Goal: Task Accomplishment & Management: Manage account settings

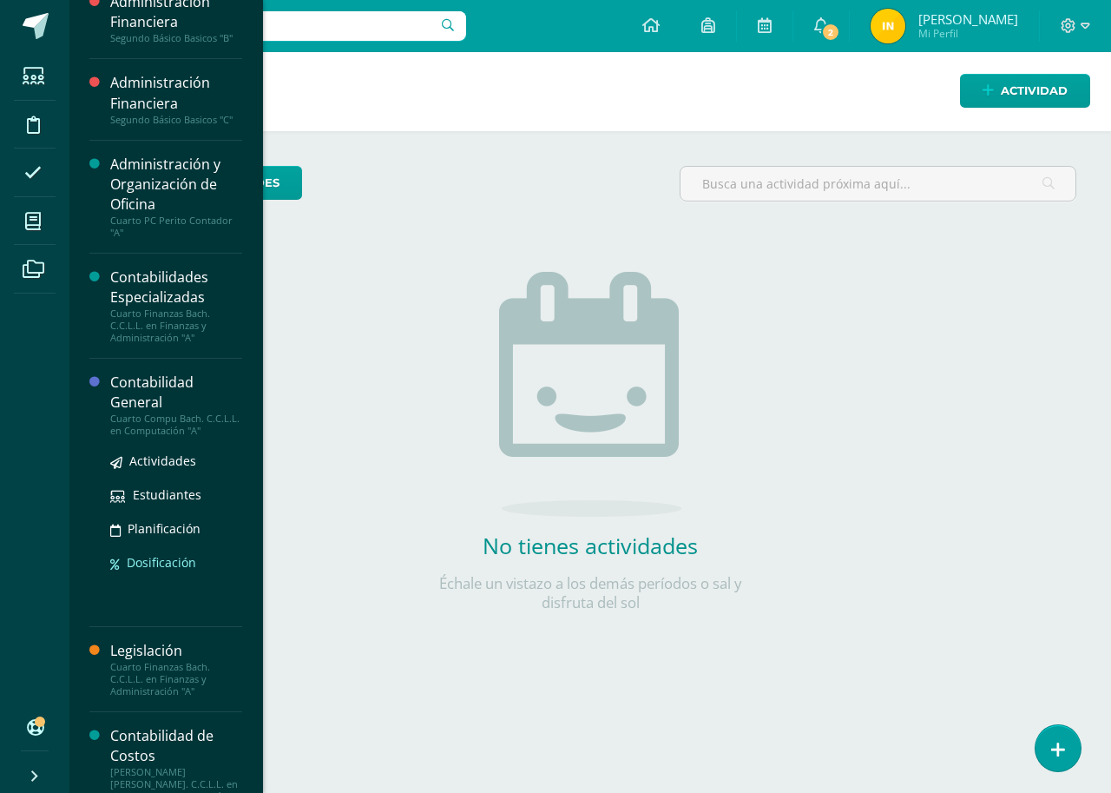
scroll to position [174, 0]
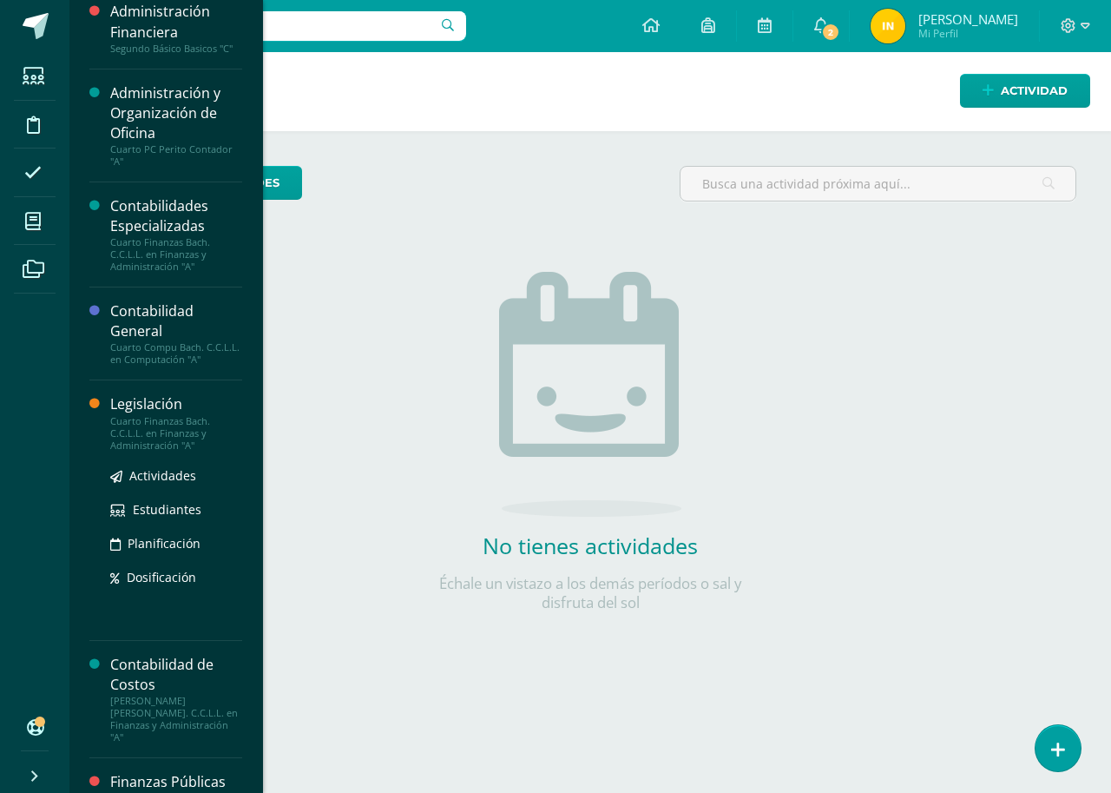
click at [150, 399] on div "Legislación" at bounding box center [176, 404] width 132 height 20
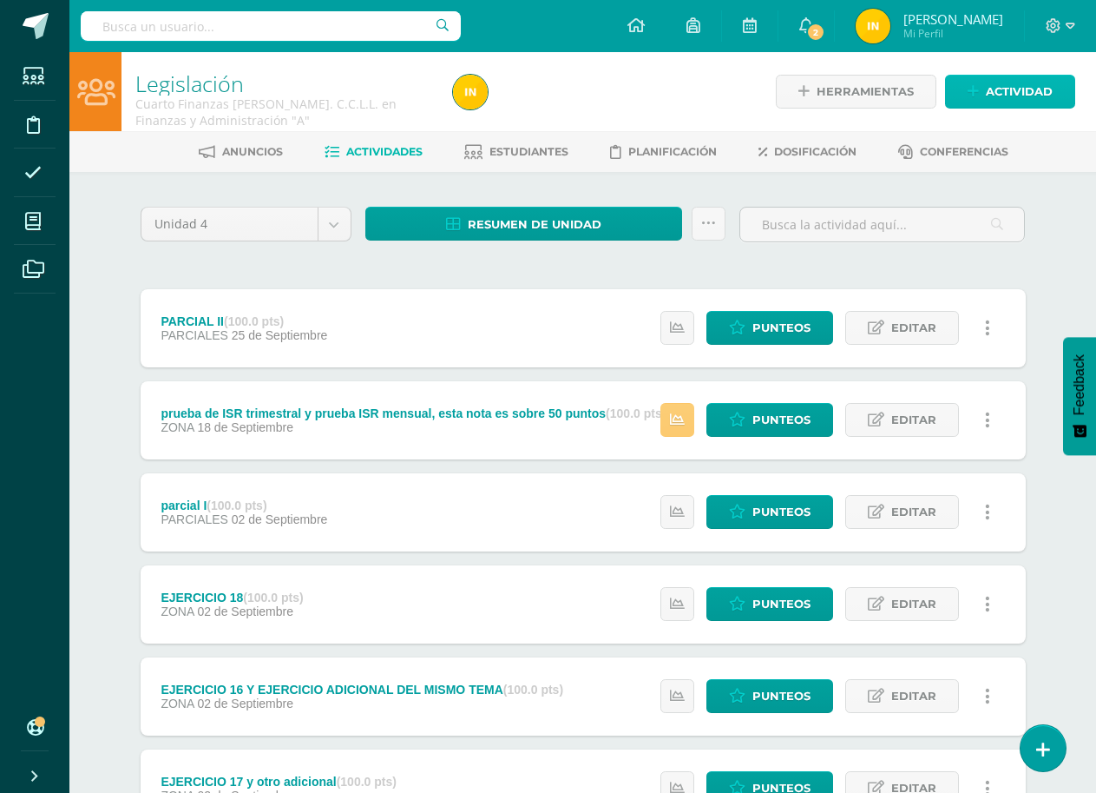
click at [1014, 91] on span "Actividad" at bounding box center [1019, 92] width 67 height 32
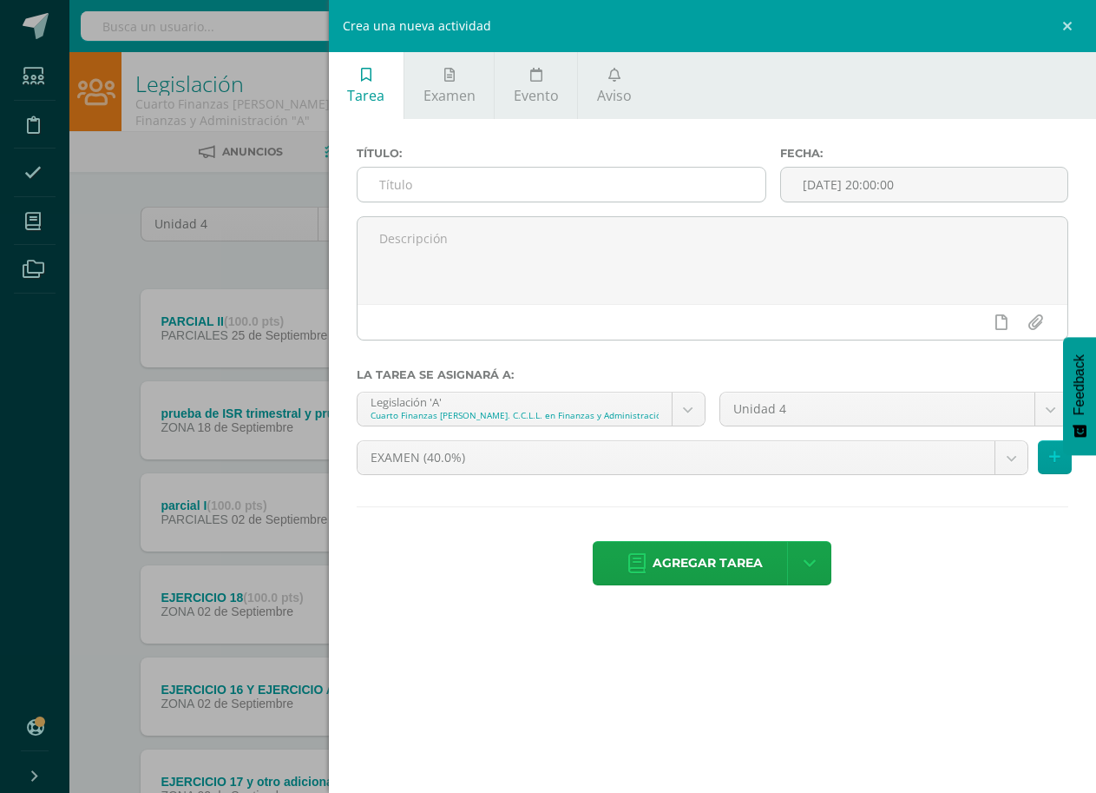
click at [435, 194] on input "text" at bounding box center [562, 185] width 408 height 34
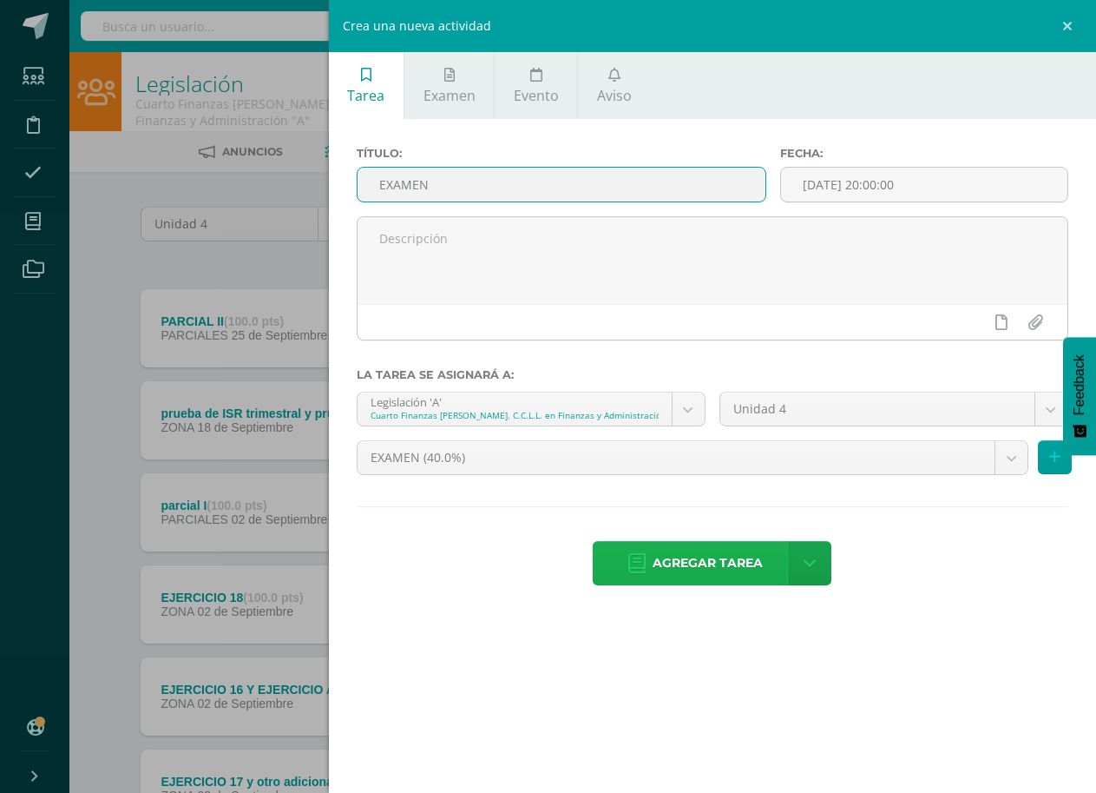
type input "EXAMEN"
click at [742, 562] on span "Agregar tarea" at bounding box center [708, 563] width 110 height 43
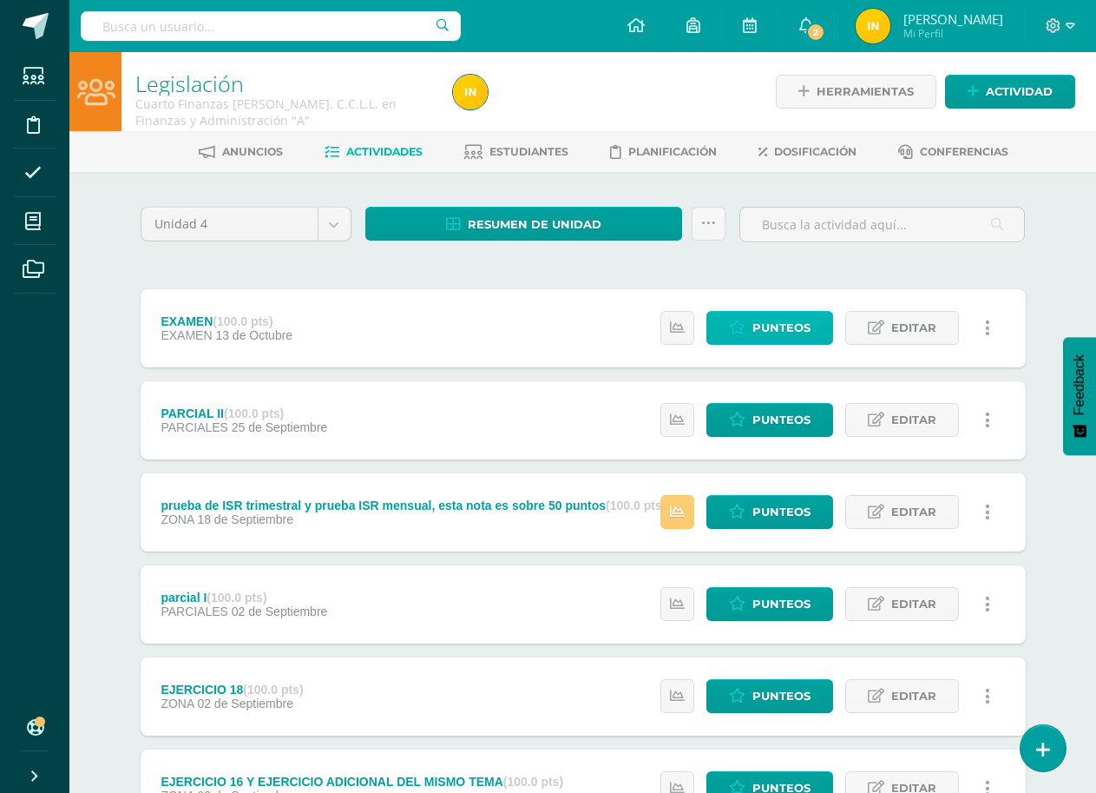
click at [787, 331] on span "Punteos" at bounding box center [782, 328] width 58 height 32
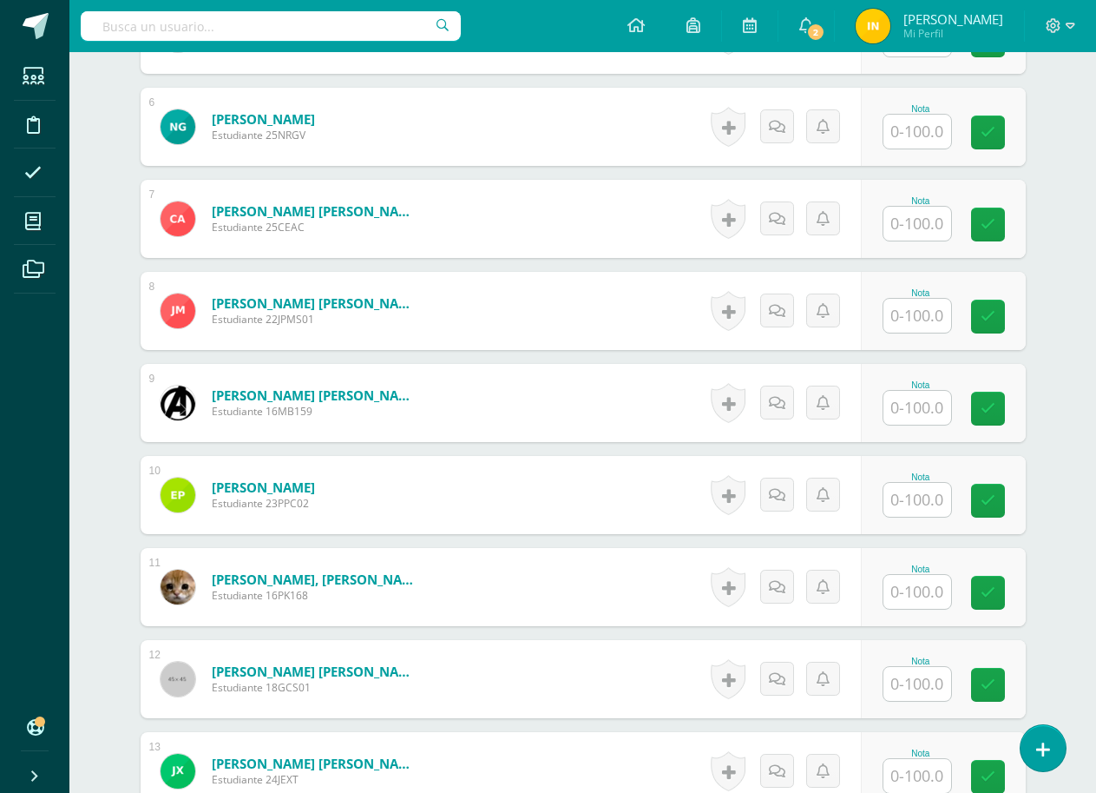
scroll to position [1129, 0]
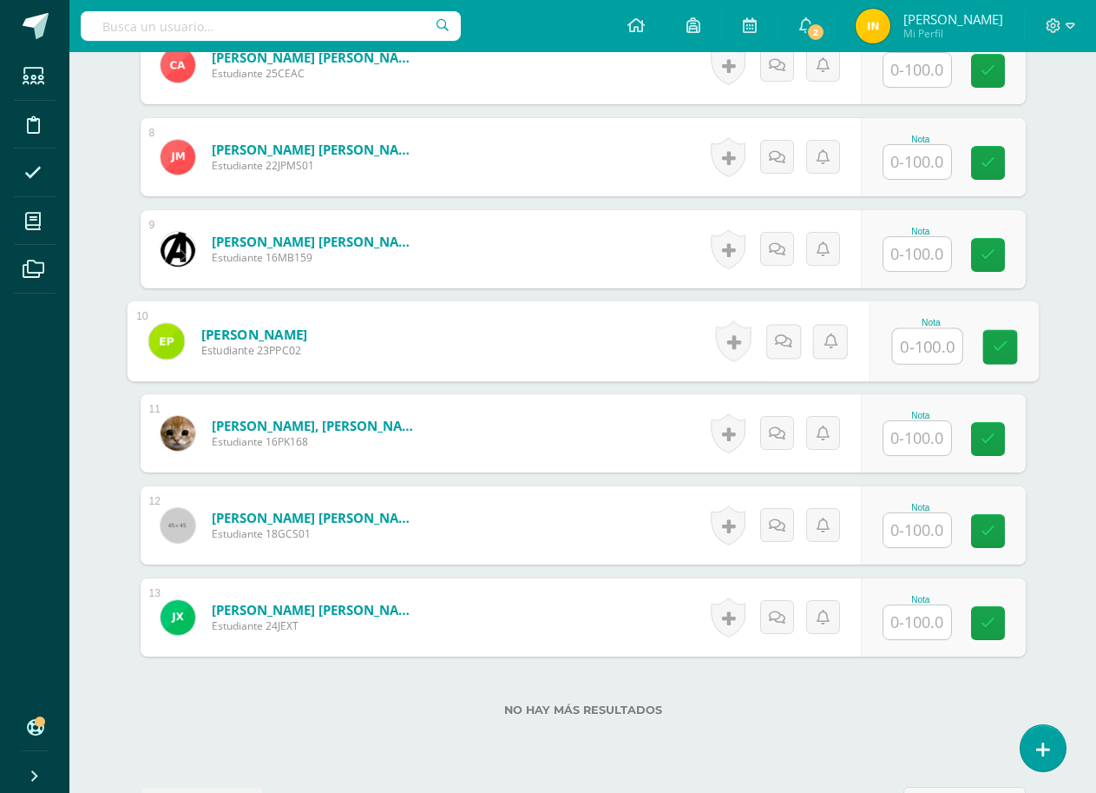
click at [915, 352] on input "text" at bounding box center [926, 346] width 69 height 35
type input "100"
click at [528, 440] on form "Peren Chex, Kimberly Sofía Estudiante 16PK168 Nota 0 Logros N/A" at bounding box center [583, 433] width 885 height 78
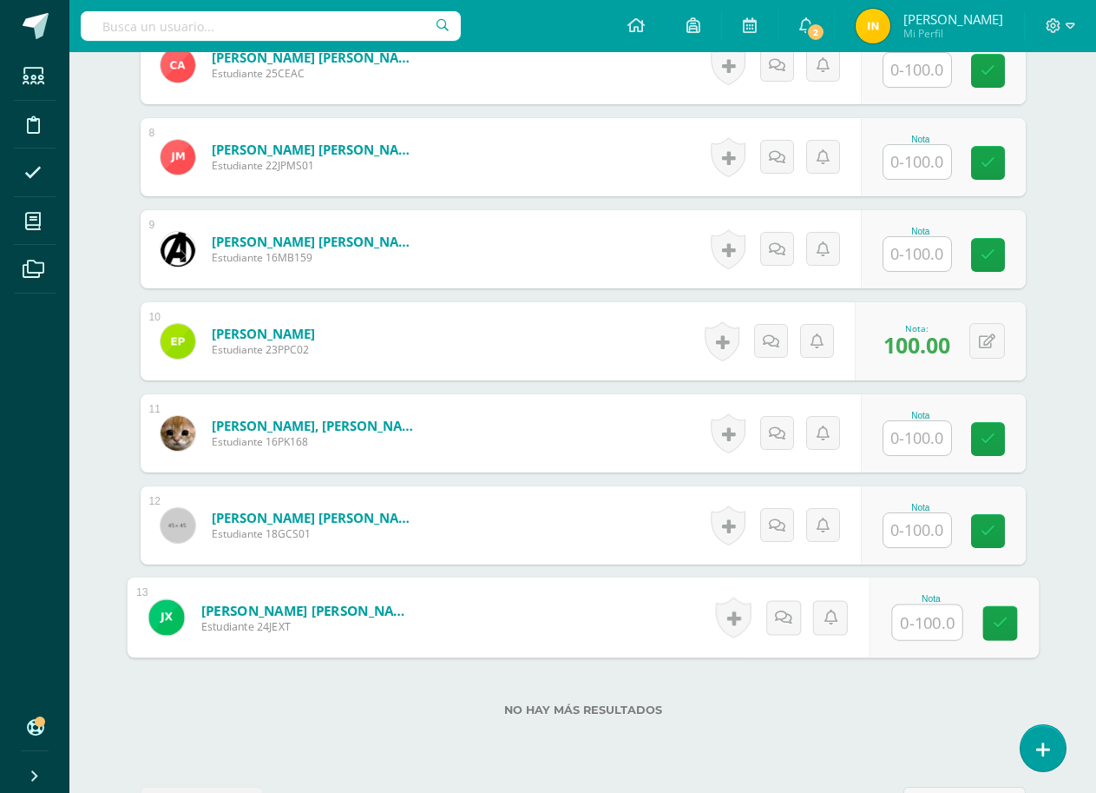
click at [919, 629] on input "text" at bounding box center [926, 622] width 69 height 35
type input "57"
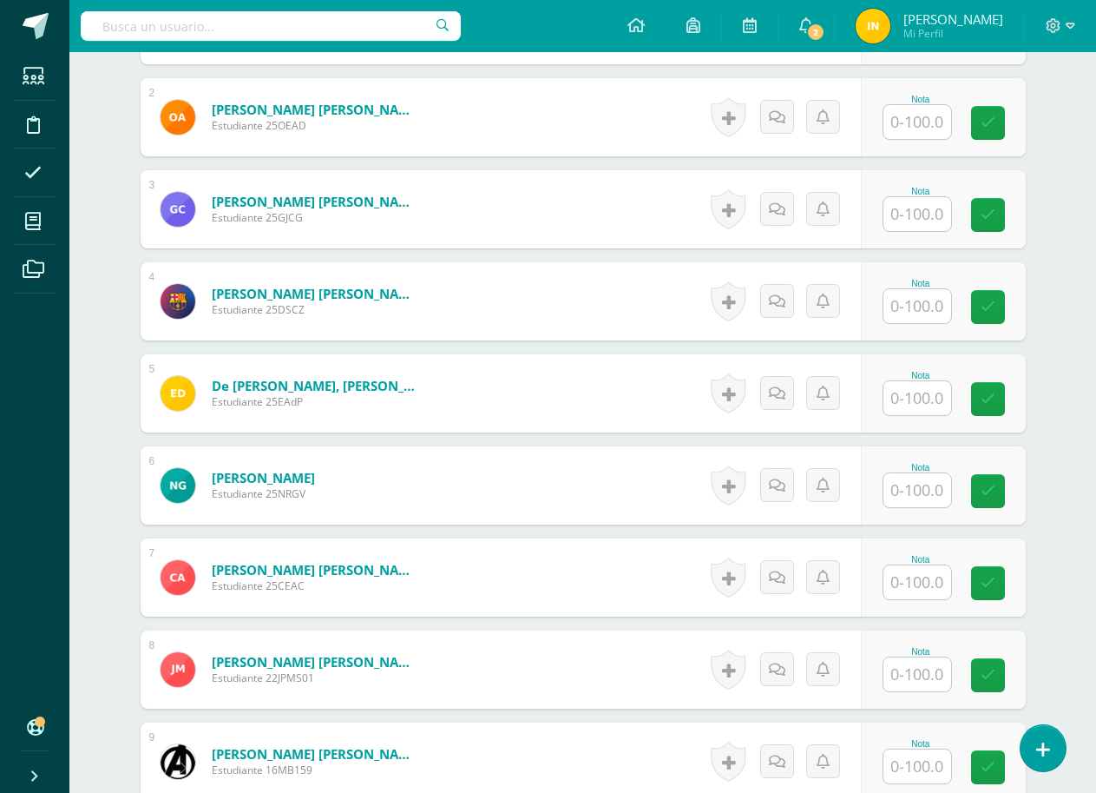
scroll to position [609, 0]
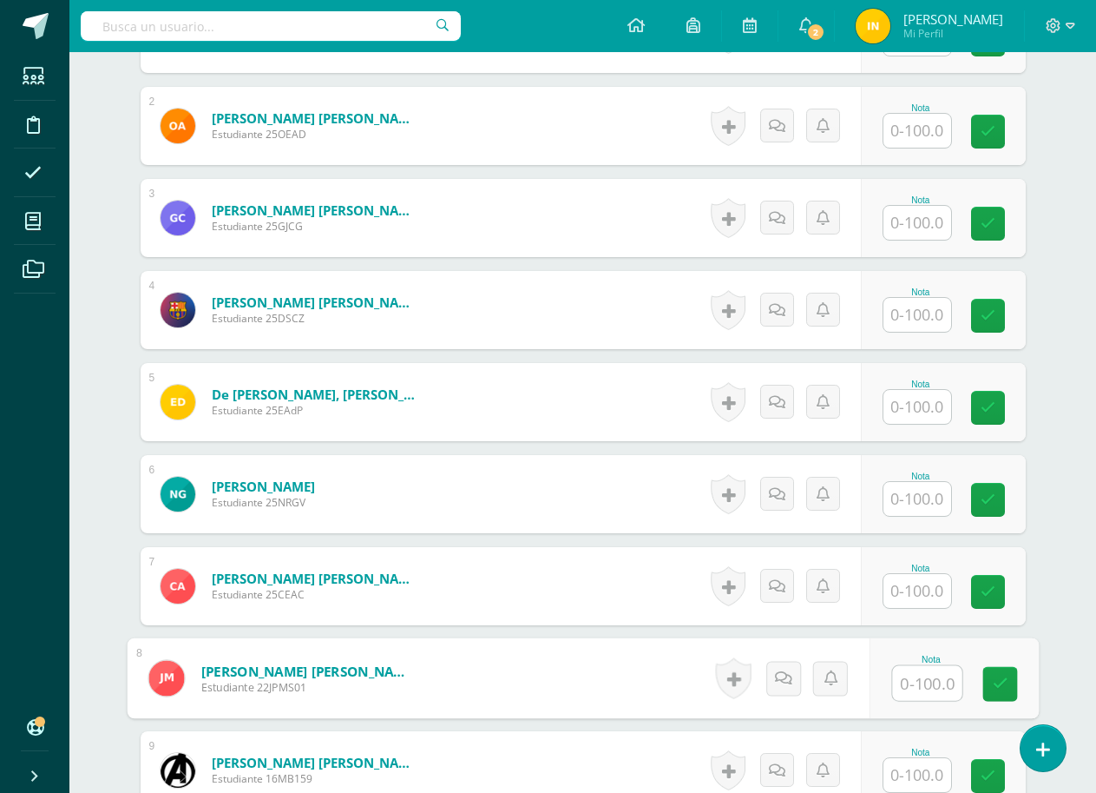
click at [923, 677] on input "text" at bounding box center [926, 683] width 69 height 35
type input "74"
click at [609, 567] on form "Herrera Alvarez, Christofer Estiven Estudiante 25CEAC Nota 0 Logros" at bounding box center [583, 586] width 885 height 78
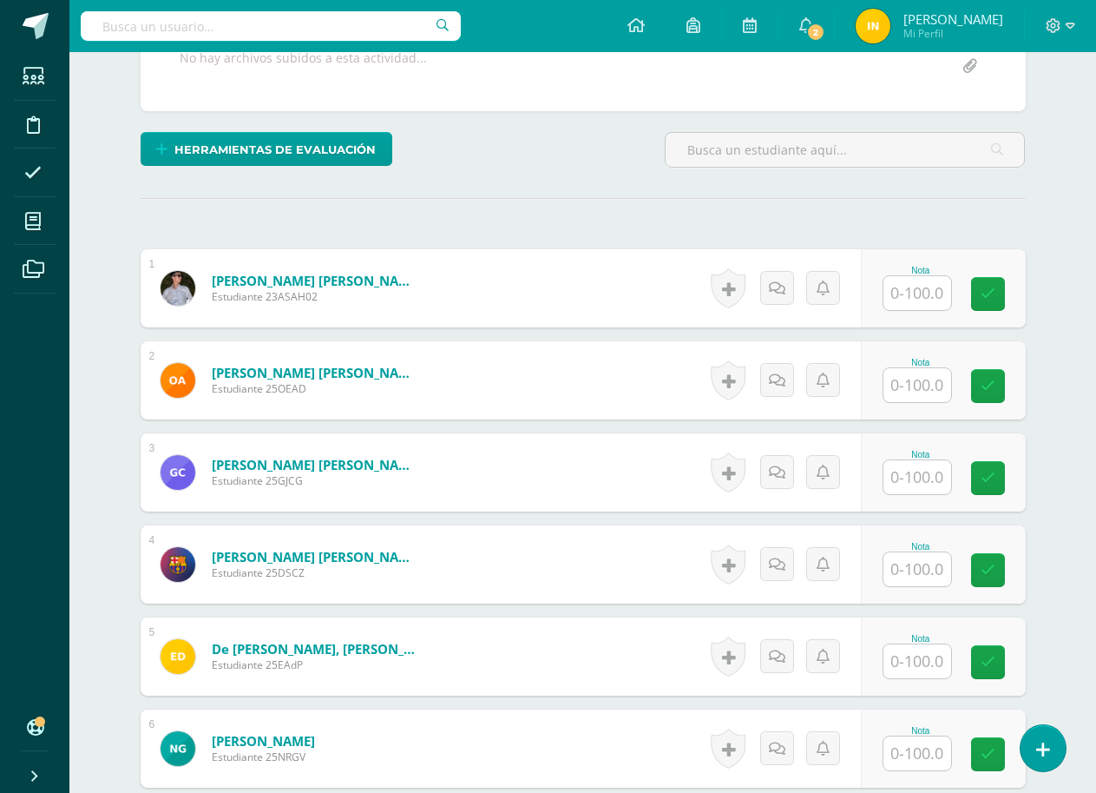
scroll to position [348, 0]
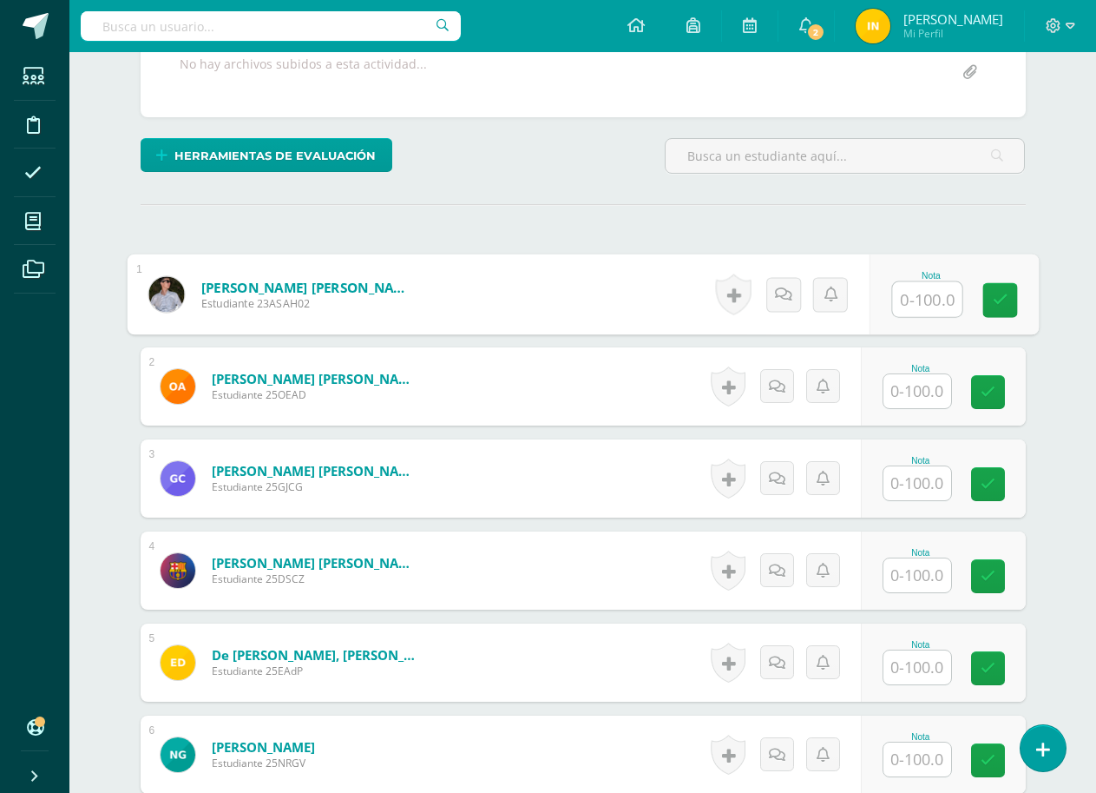
click at [906, 304] on input "text" at bounding box center [926, 299] width 69 height 35
type input "20"
click at [567, 354] on form "Alburez Delgado, Osman Eduardo Estudiante 25OEAD Nota 0 Logros" at bounding box center [583, 386] width 885 height 78
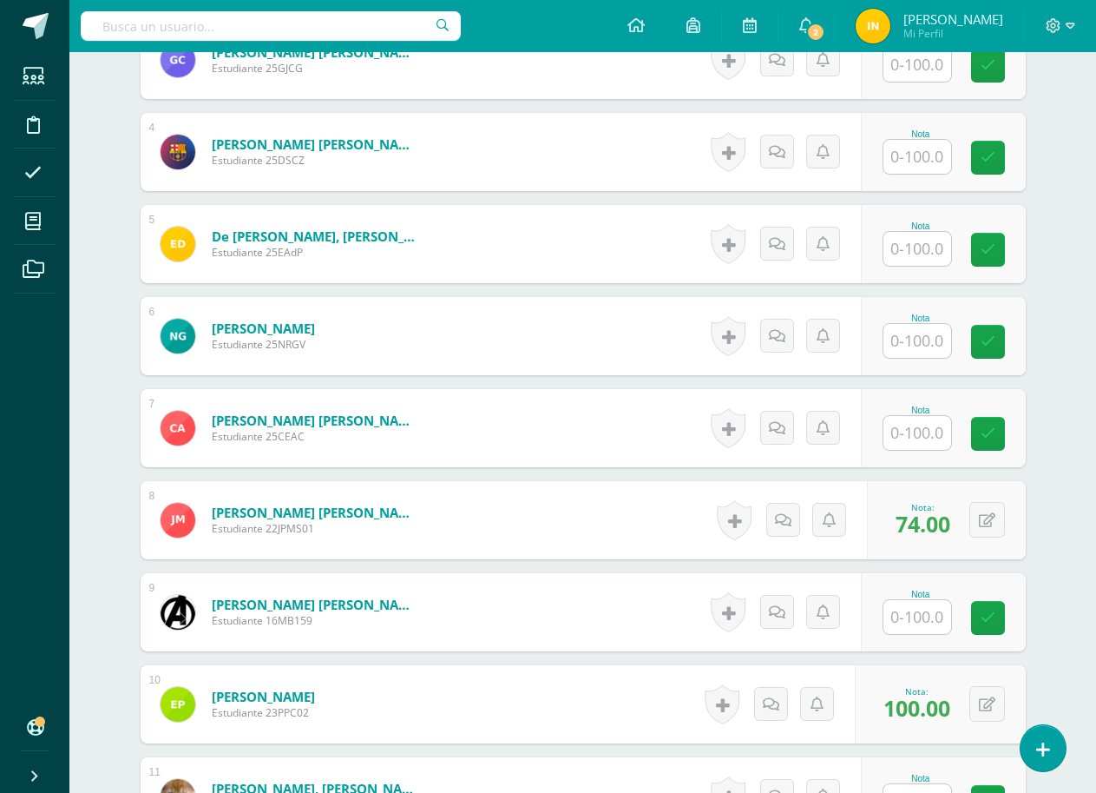
scroll to position [782, 0]
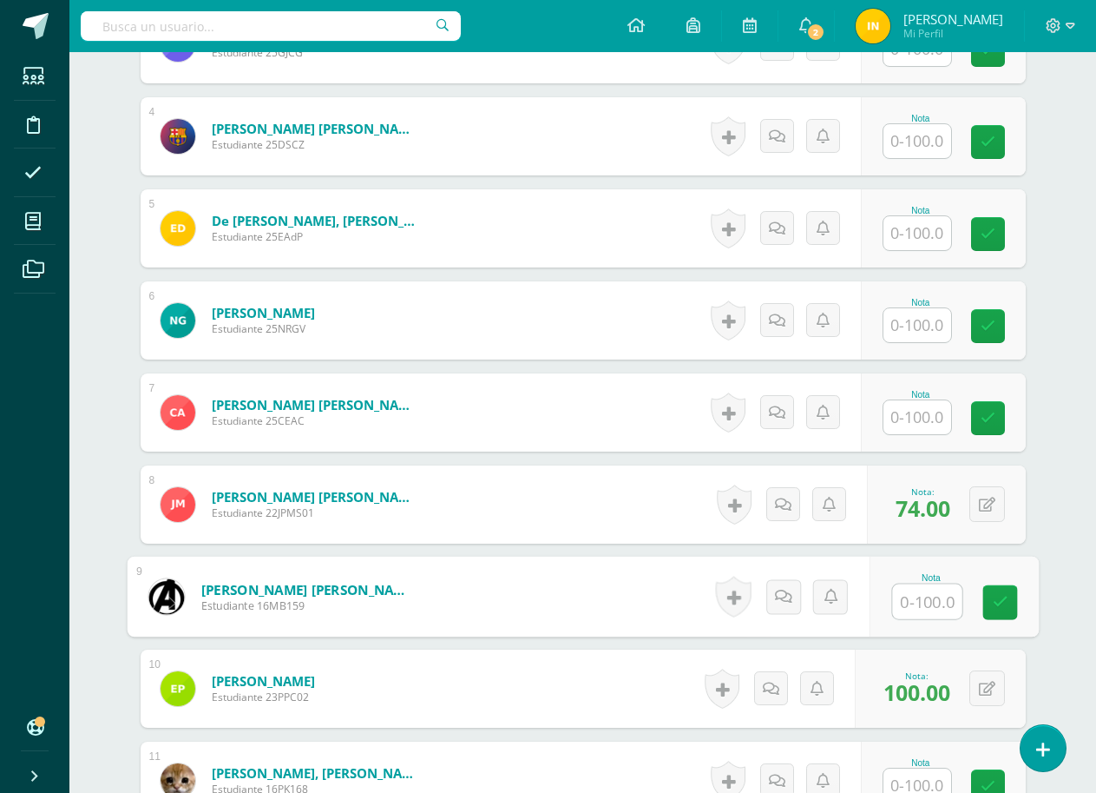
click at [909, 602] on input "text" at bounding box center [926, 601] width 69 height 35
type input "30"
click at [527, 632] on form "Maradiaga Arriola, Benjamin Nicolas Estudiante 16MB159 Nota 30 0 Logros" at bounding box center [583, 596] width 885 height 78
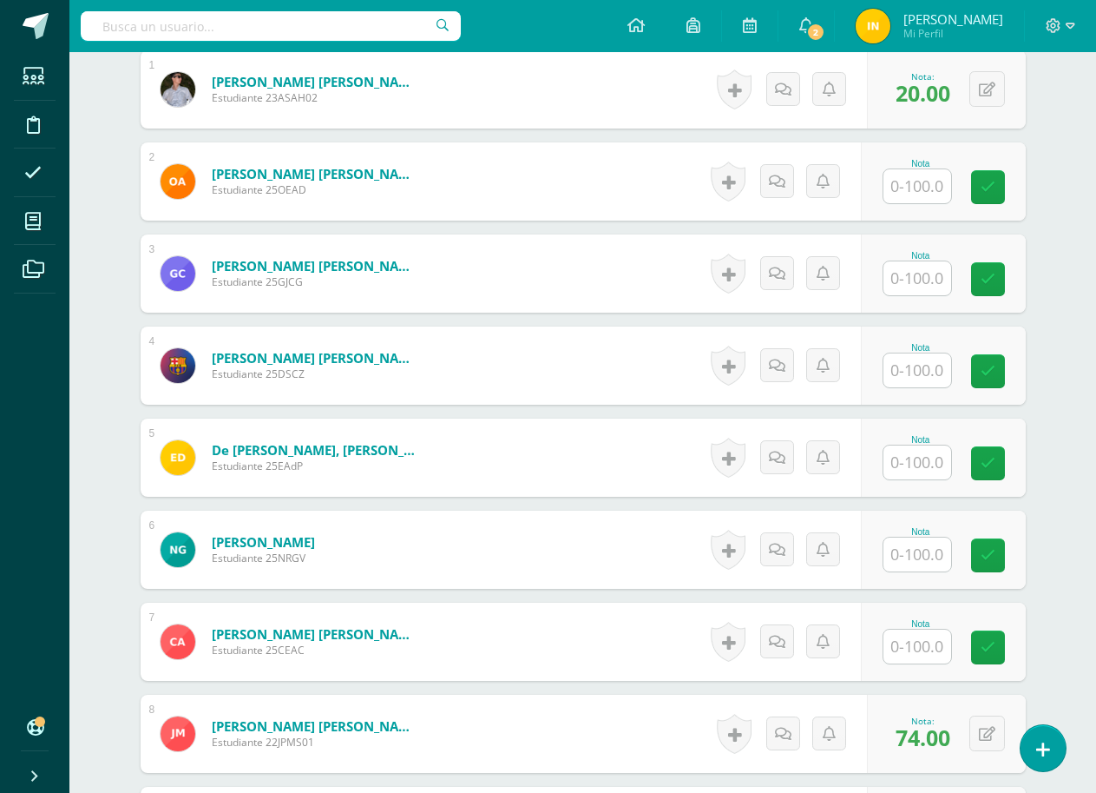
scroll to position [522, 0]
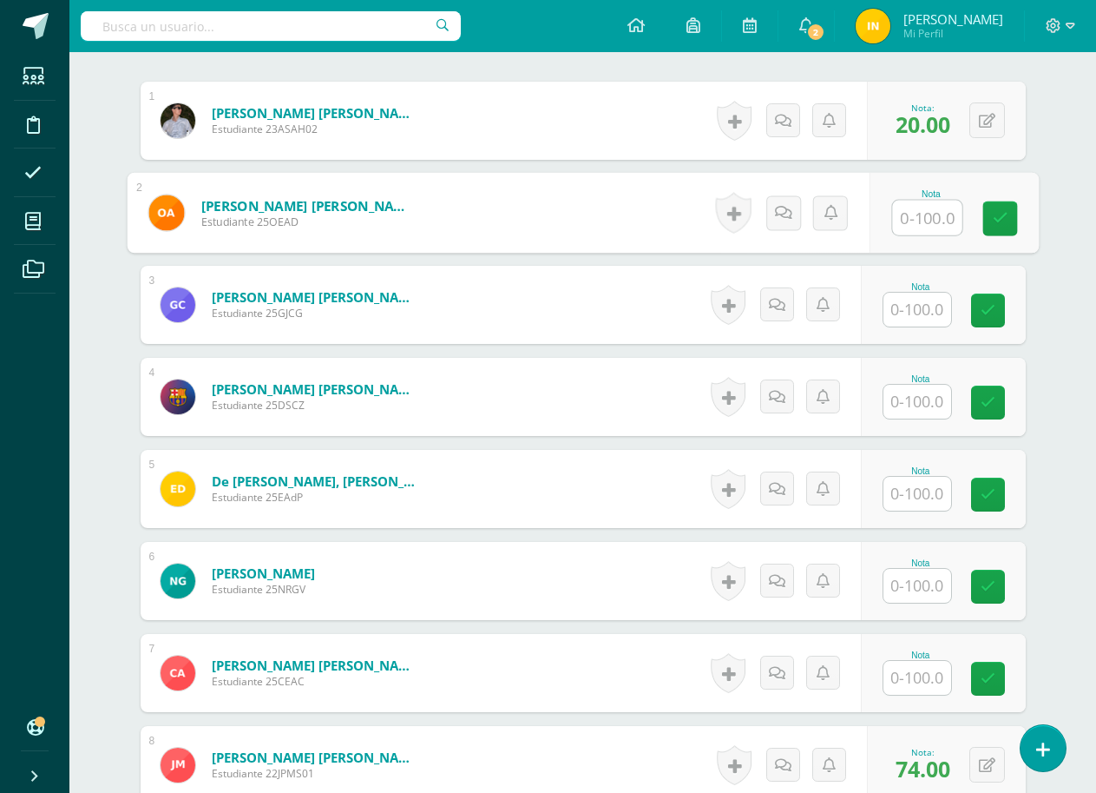
click at [928, 213] on input "text" at bounding box center [926, 218] width 69 height 35
type input "30"
click at [619, 307] on form "Calderón González, Graciela Jeanette Estudiante 25GJCG Nota 0 Logros" at bounding box center [583, 305] width 885 height 78
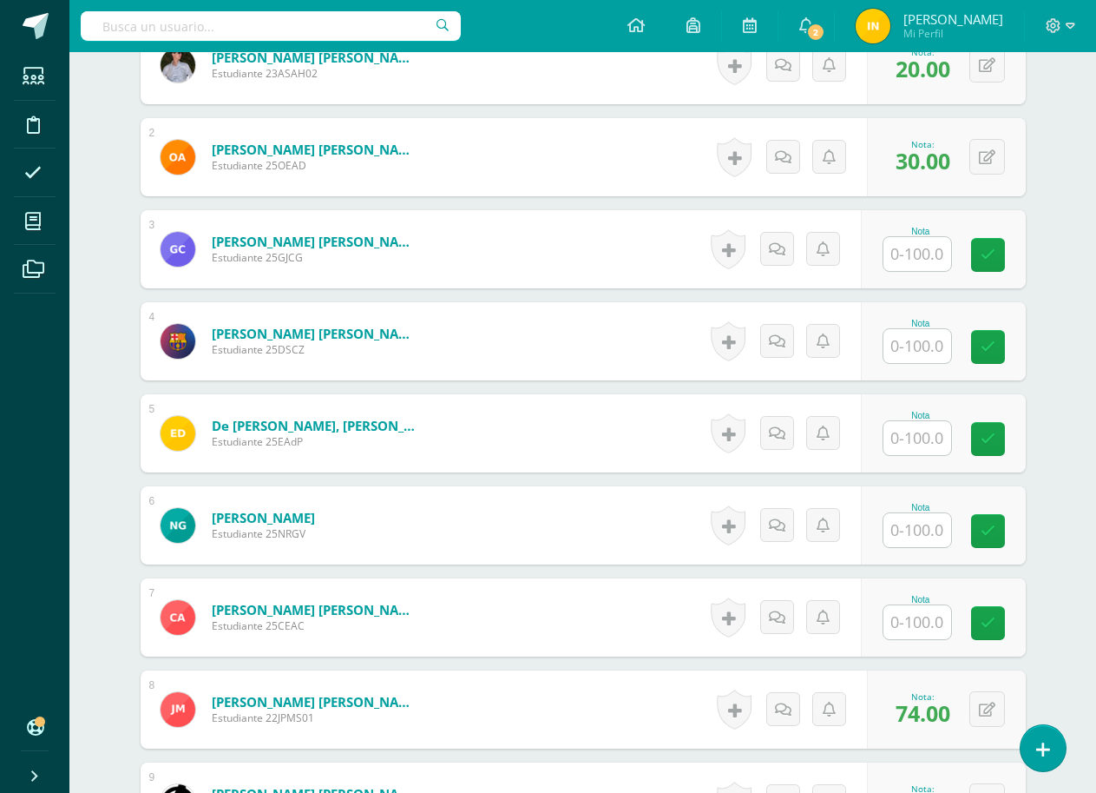
scroll to position [609, 0]
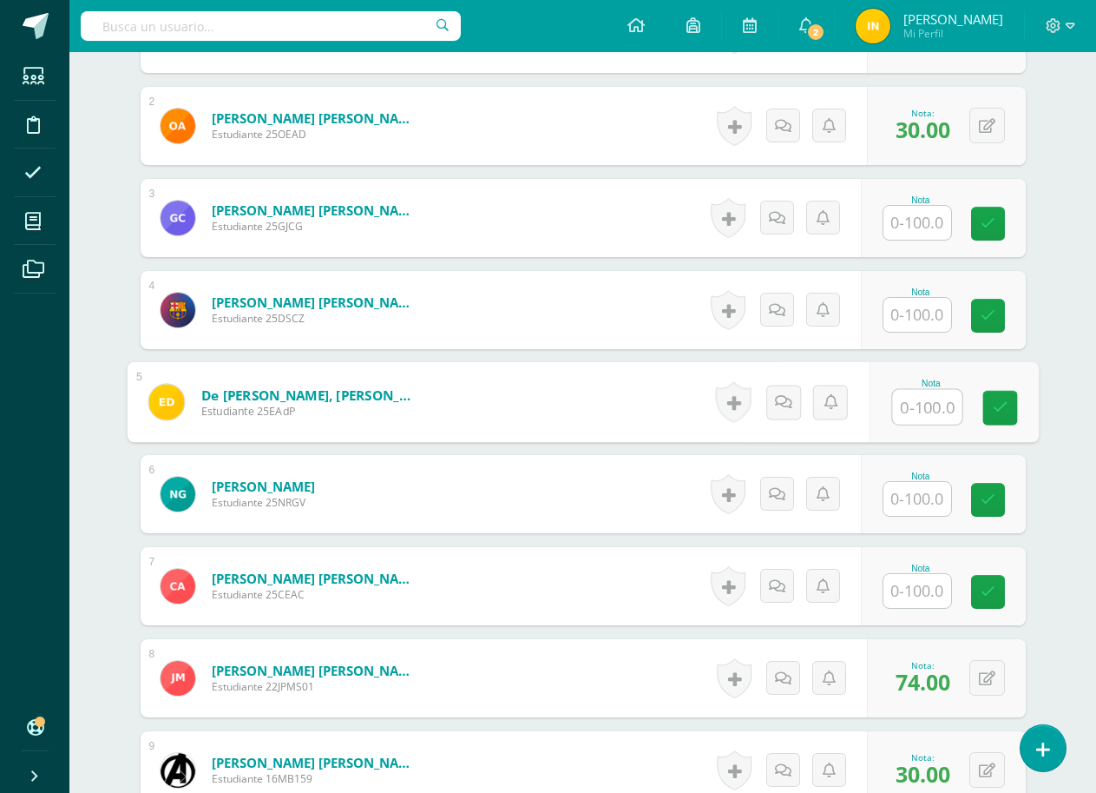
click at [918, 409] on input "text" at bounding box center [926, 407] width 69 height 35
type input "54"
click at [609, 295] on form "Chiu Zelaya, Derick Steven Estudiante 25DSCZ Nota 0 Logros N/A" at bounding box center [583, 310] width 885 height 78
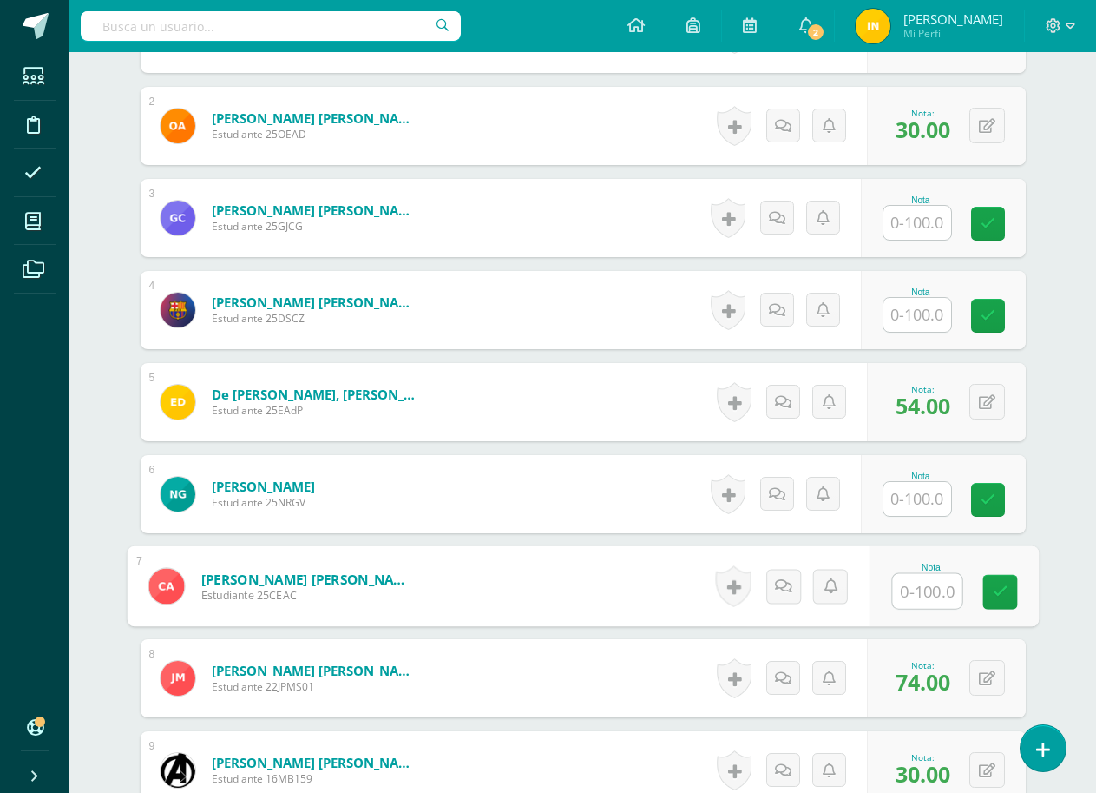
click at [922, 594] on input "text" at bounding box center [926, 591] width 69 height 35
type input "68"
click at [515, 599] on form "Herrera Alvarez, Christofer Estiven Estudiante 25CEAC Nota 68 0 Logros" at bounding box center [583, 586] width 912 height 81
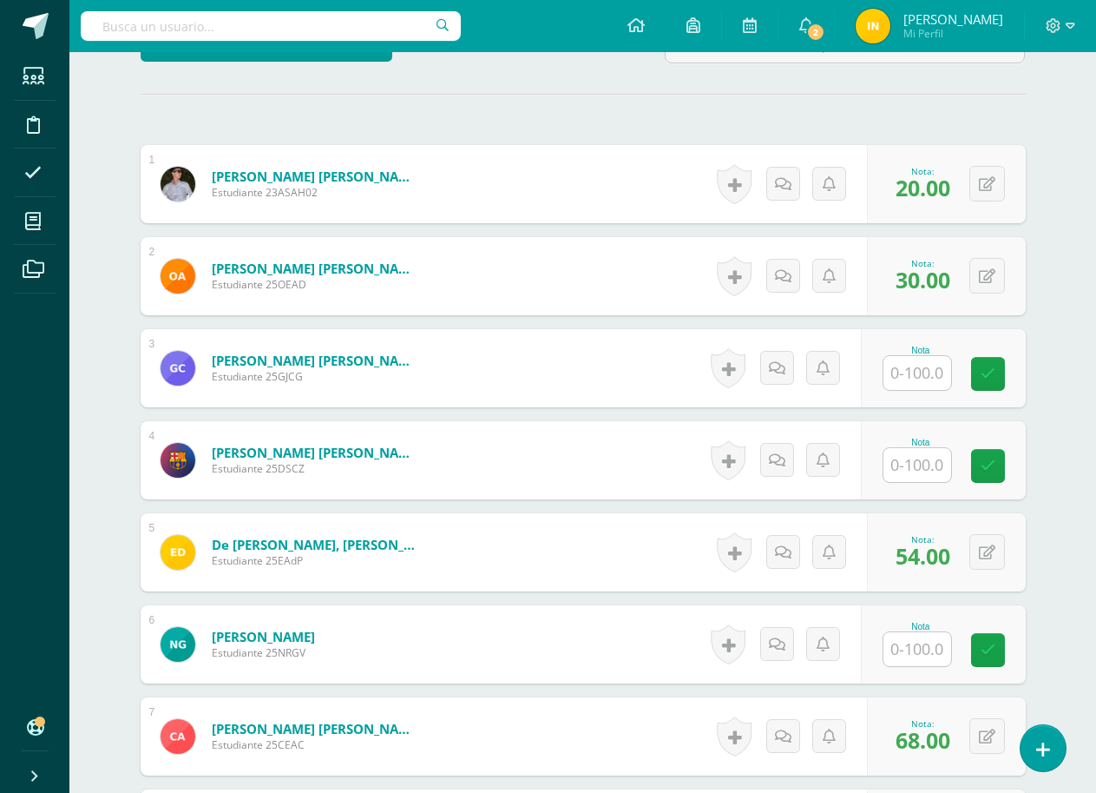
scroll to position [435, 0]
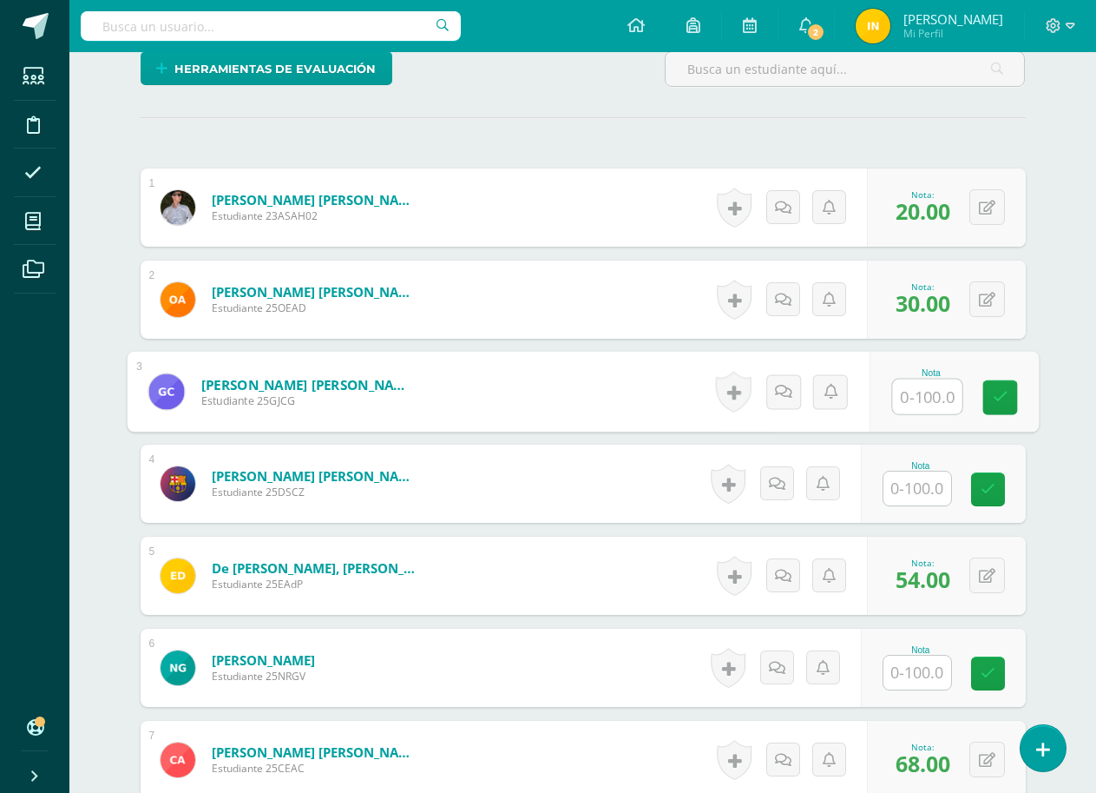
click at [927, 398] on input "text" at bounding box center [926, 396] width 69 height 35
type input "35"
click at [615, 543] on form "de León Palacios, Evoleth Alejandra Estudiante 25EAdP Nota 54.00 0 Logros 54.00" at bounding box center [583, 575] width 885 height 78
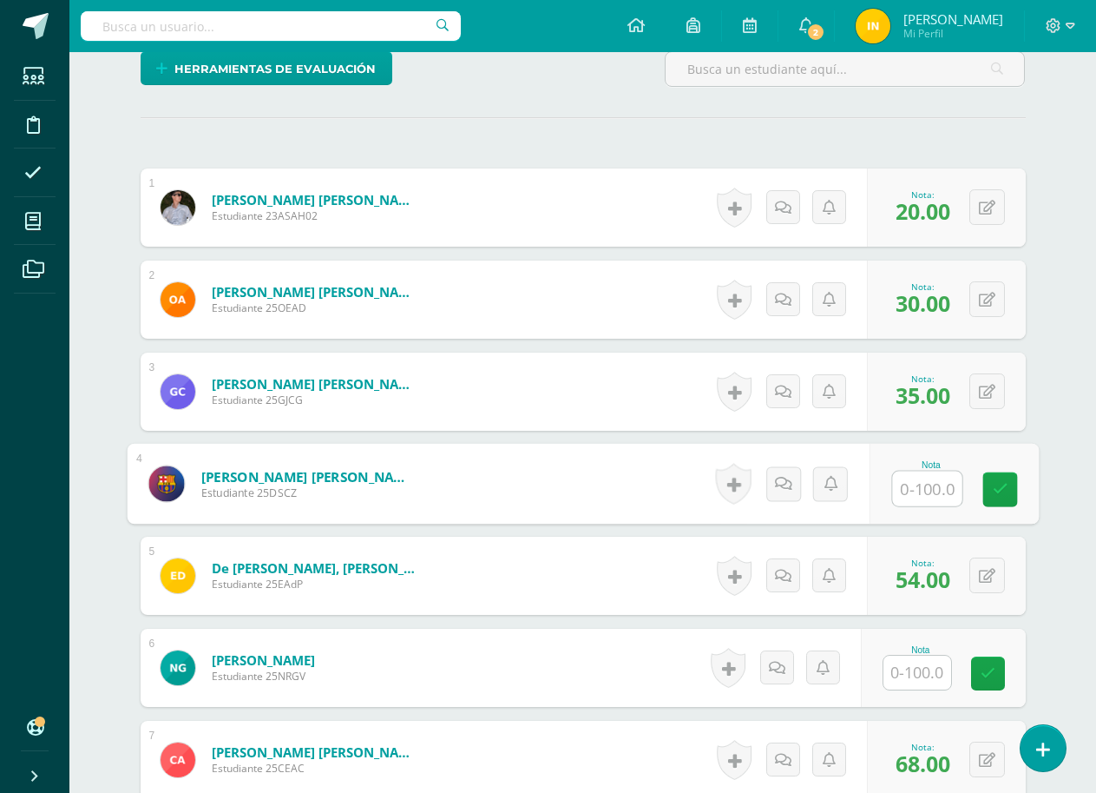
click at [914, 482] on input "text" at bounding box center [926, 488] width 69 height 35
type input "67"
click at [619, 488] on form "Chiu Zelaya, Derick Steven Estudiante 25DSCZ Nota 67 0 Logros N/A" at bounding box center [583, 484] width 912 height 81
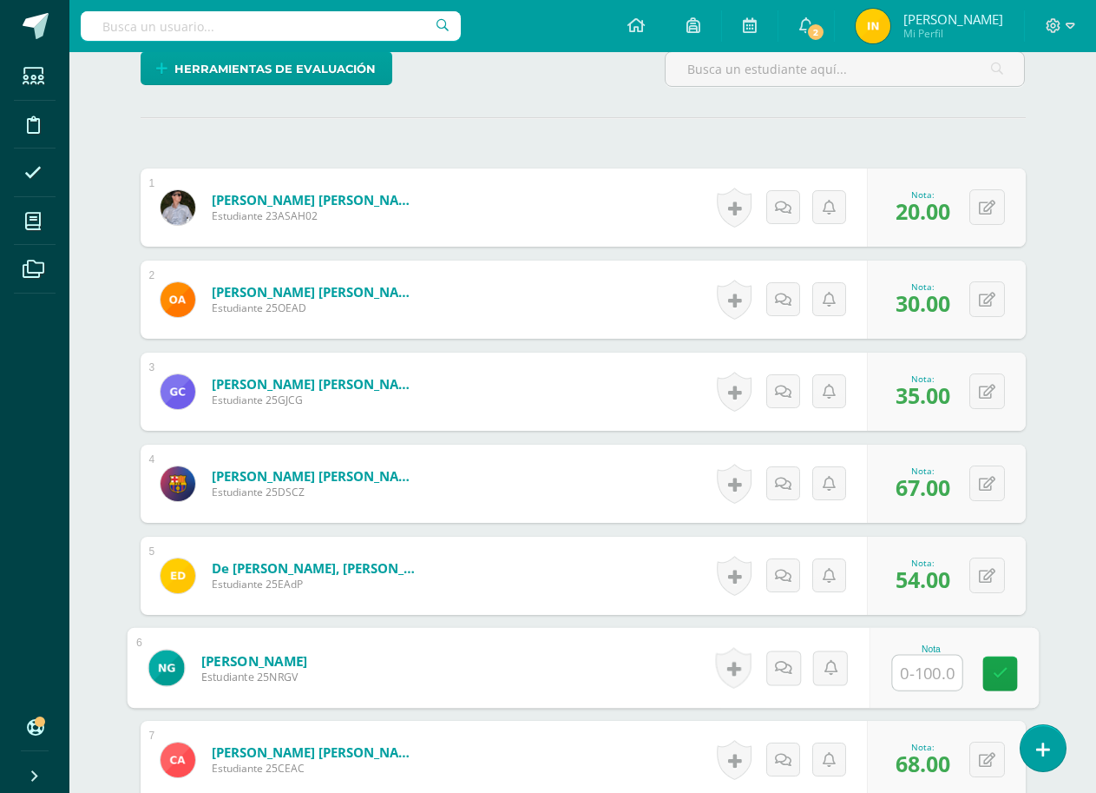
click at [922, 667] on input "text" at bounding box center [926, 672] width 69 height 35
type input "71"
click at [628, 566] on form "de León Palacios, Evoleth Alejandra Estudiante 25EAdP Nota 54.00 0 Logros 54.00" at bounding box center [583, 575] width 885 height 78
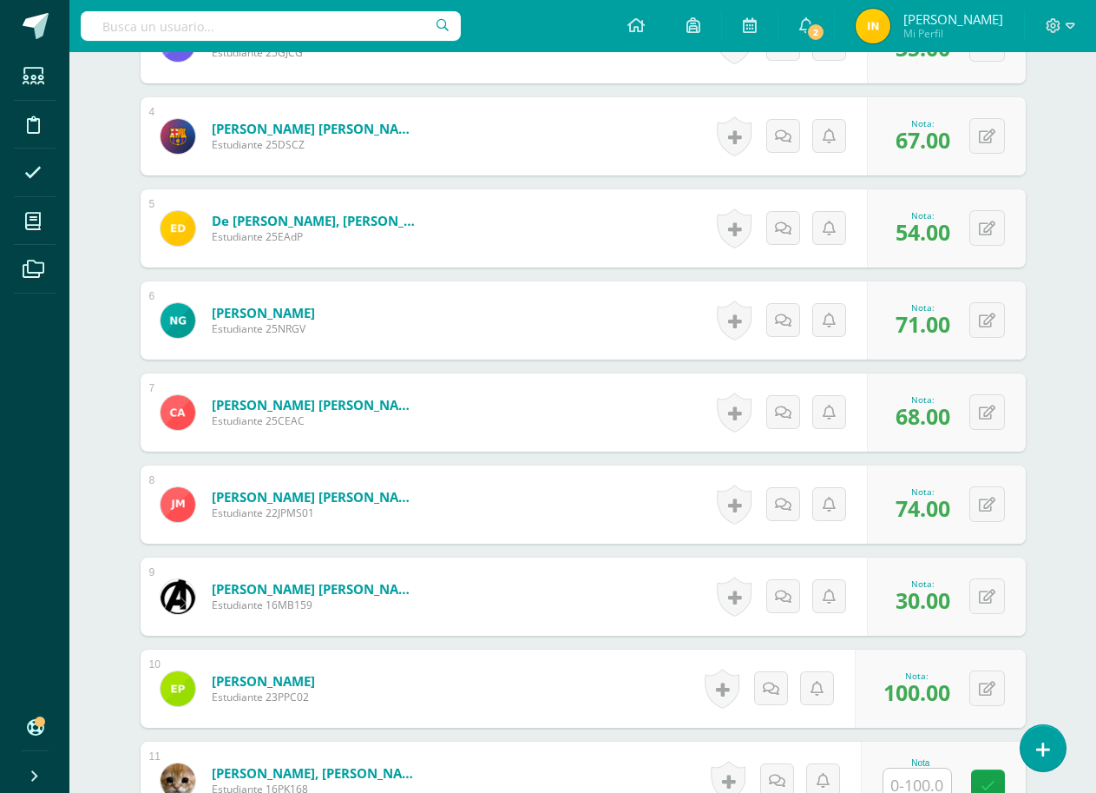
scroll to position [956, 0]
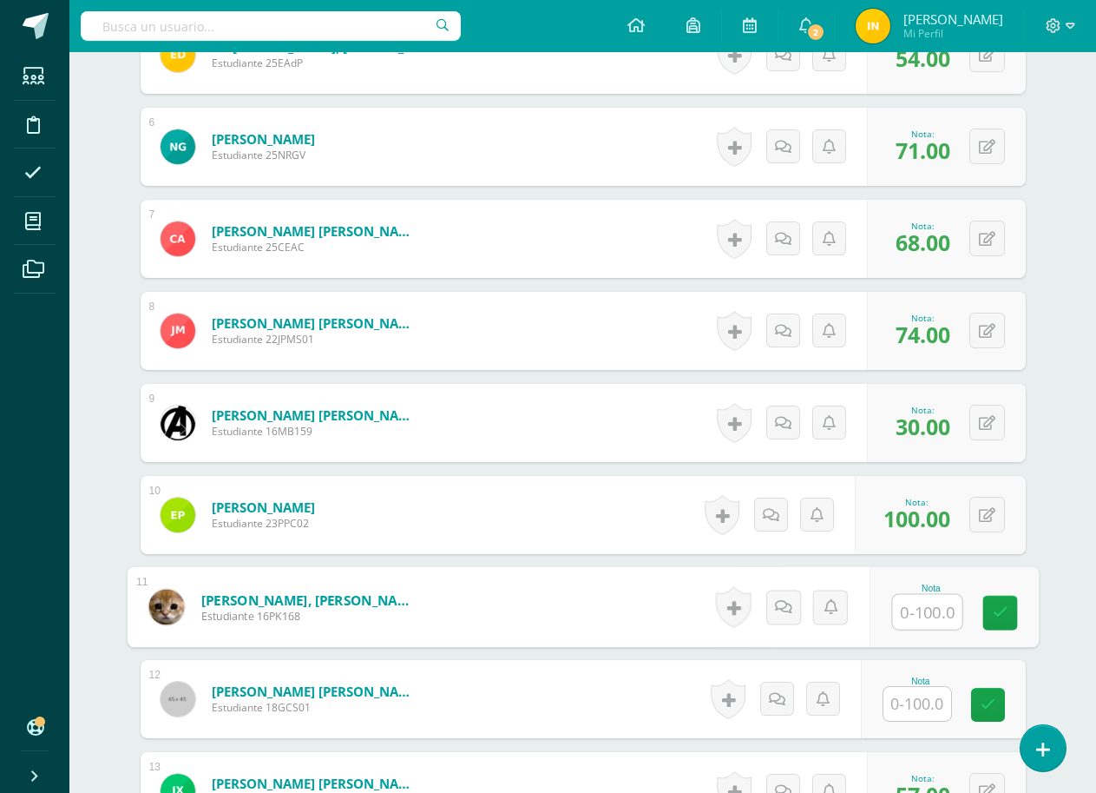
click at [915, 612] on input "text" at bounding box center [926, 612] width 69 height 35
type input "76"
click at [554, 530] on form "Palma Cifuentes, Estuardo Estudiante 23PPC02 Nota 100.00 0 Logros" at bounding box center [583, 515] width 885 height 78
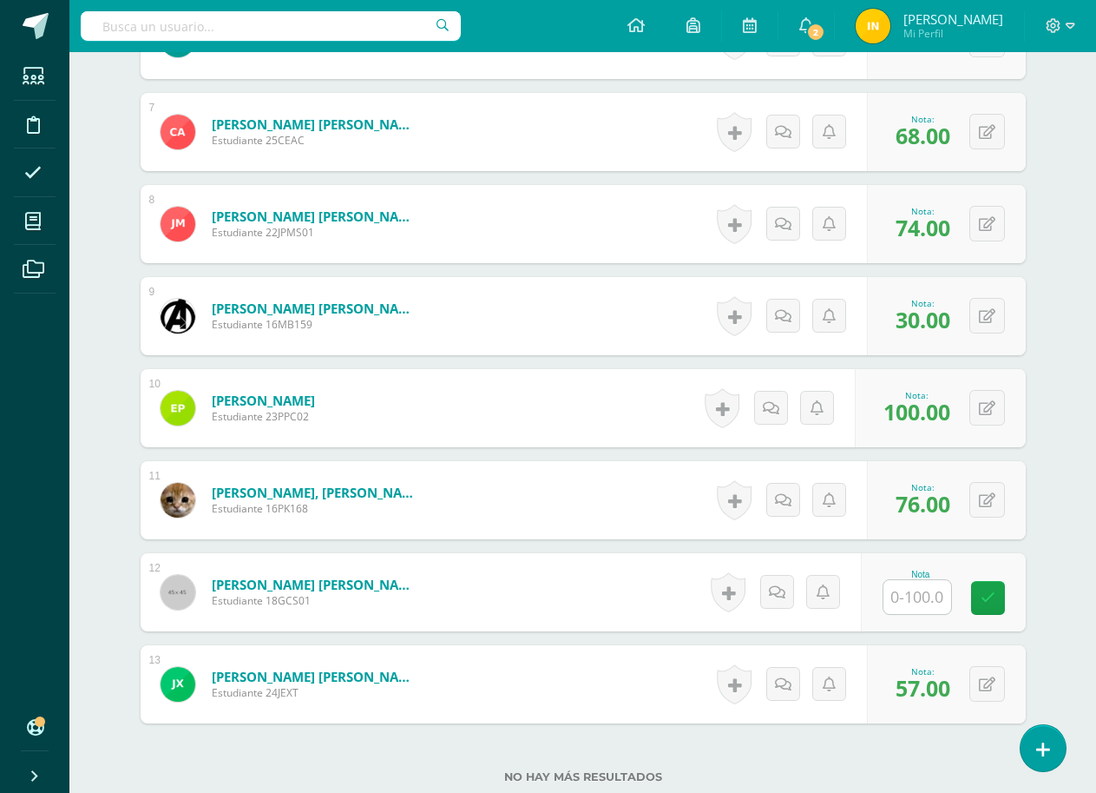
scroll to position [1192, 0]
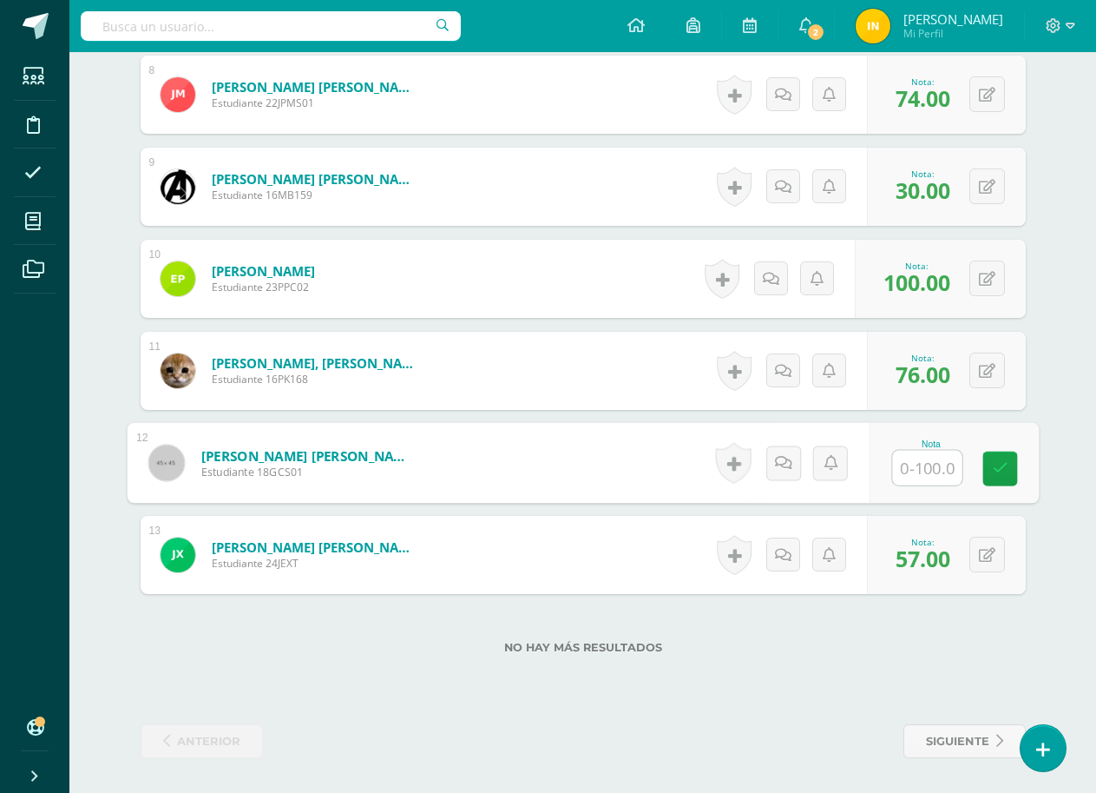
click at [922, 470] on input "text" at bounding box center [926, 468] width 69 height 35
type input "30"
click at [410, 622] on div "No hay más resultados" at bounding box center [583, 634] width 885 height 81
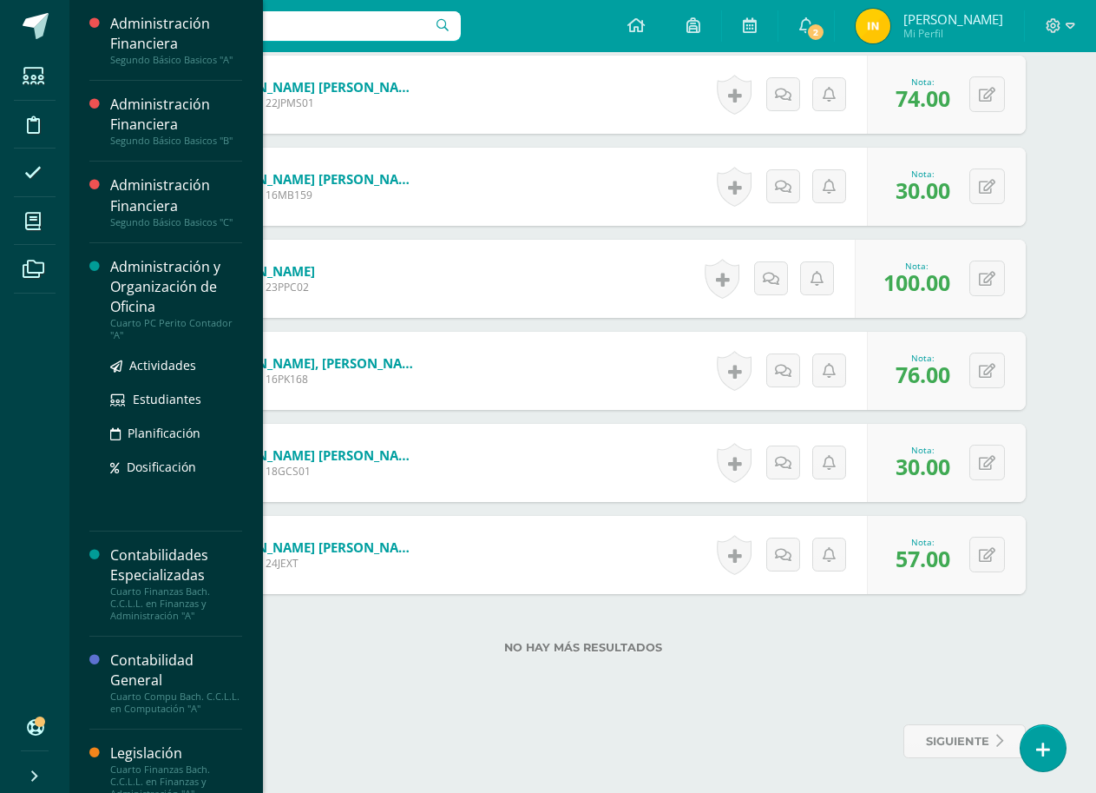
click at [150, 269] on div "Administración y Organización de Oficina" at bounding box center [176, 287] width 132 height 60
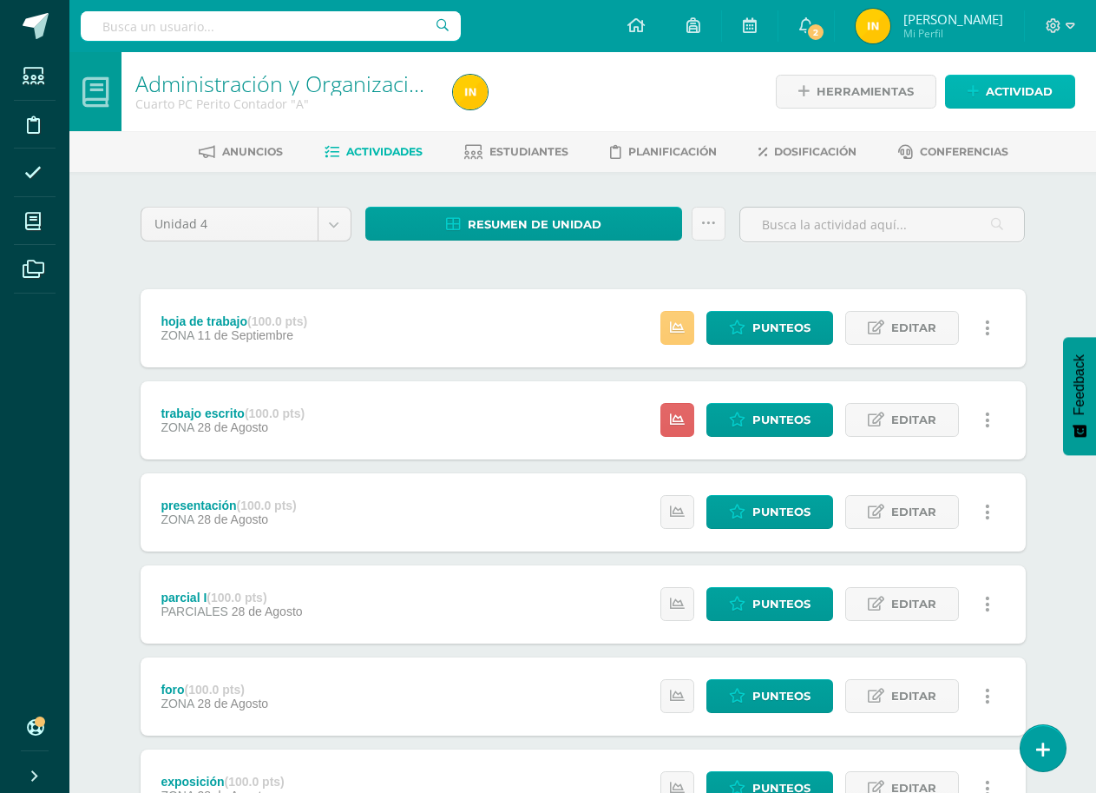
click at [988, 91] on span "Actividad" at bounding box center [1019, 92] width 67 height 32
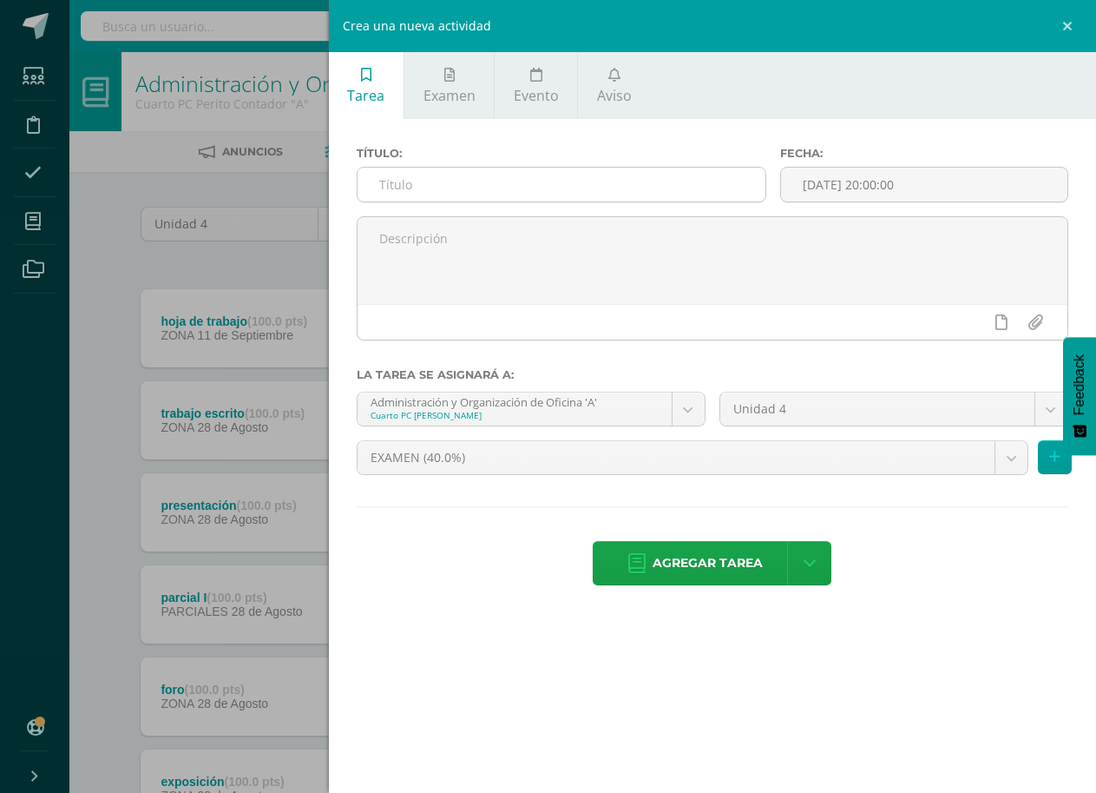
click at [418, 189] on input "text" at bounding box center [562, 185] width 408 height 34
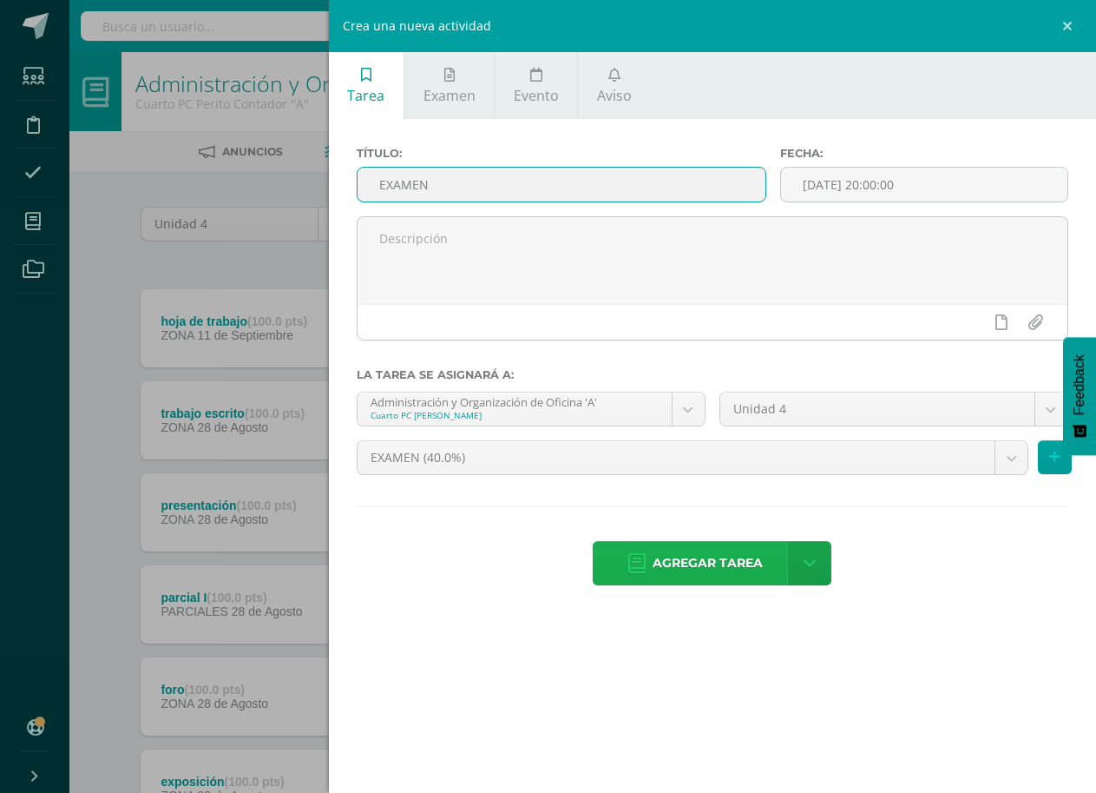
type input "EXAMEN"
click at [748, 560] on span "Agregar tarea" at bounding box center [708, 563] width 110 height 43
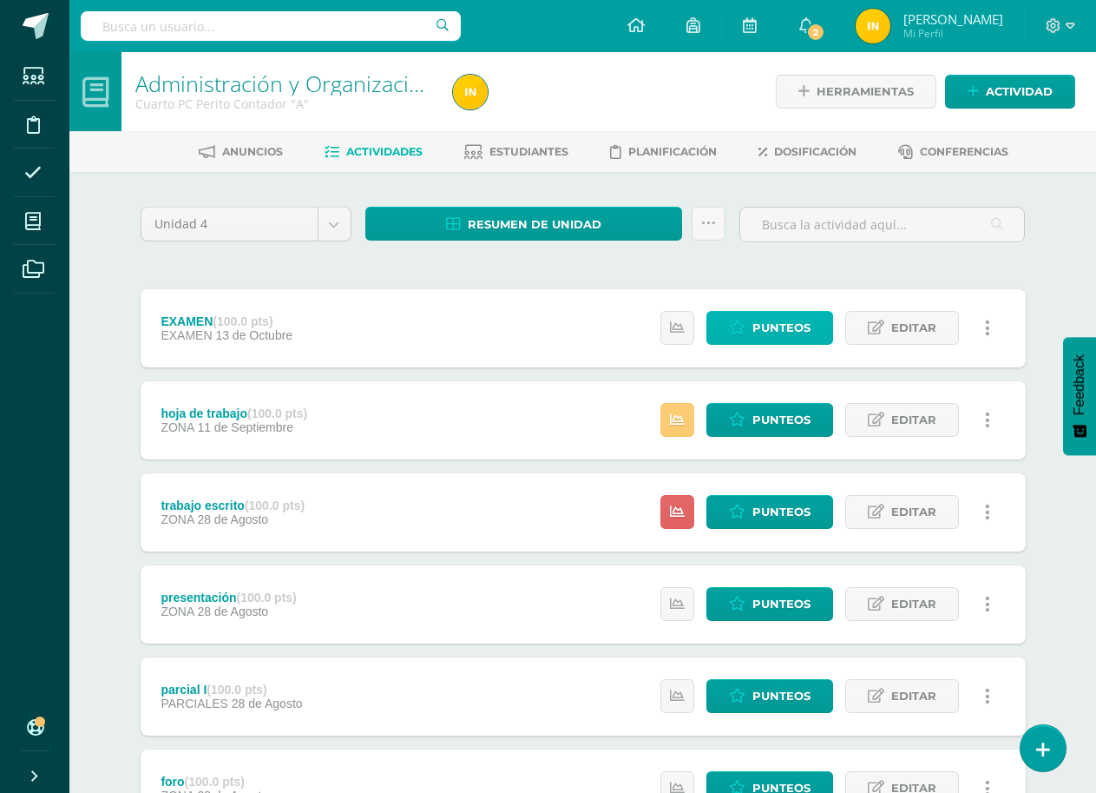
click at [801, 318] on span "Punteos" at bounding box center [782, 328] width 58 height 32
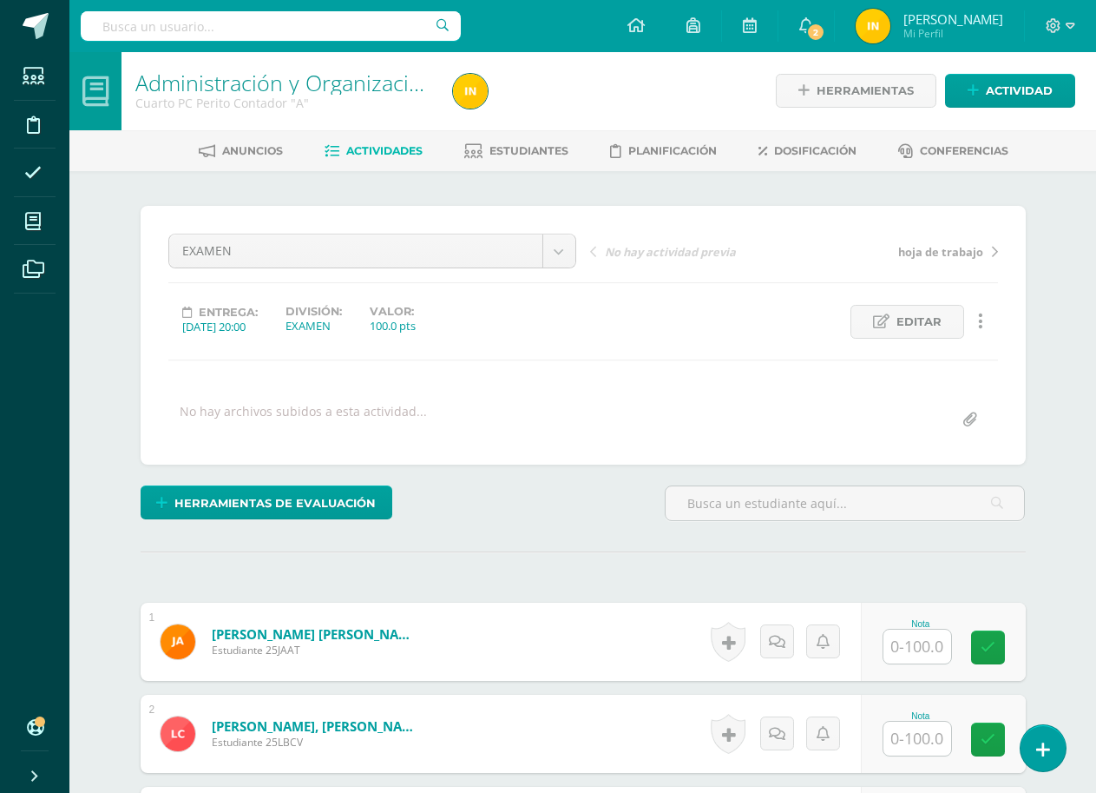
scroll to position [2, 0]
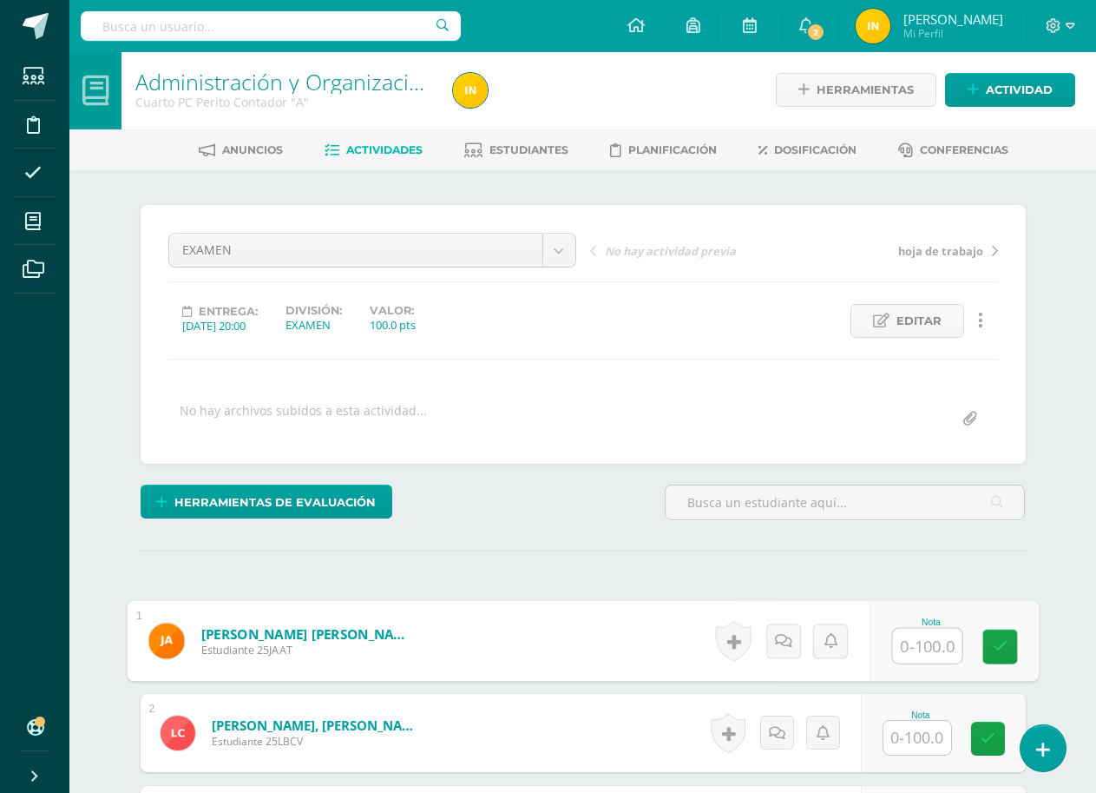
click at [919, 652] on input "text" at bounding box center [926, 645] width 69 height 35
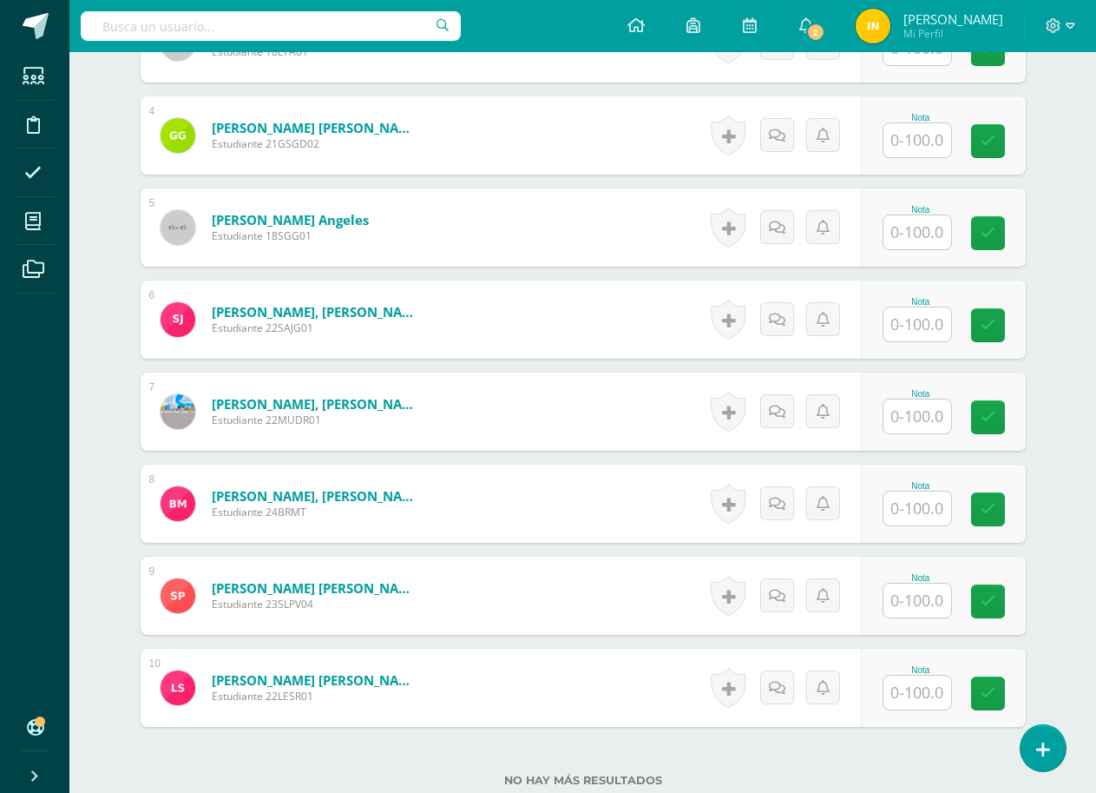
scroll to position [870, 0]
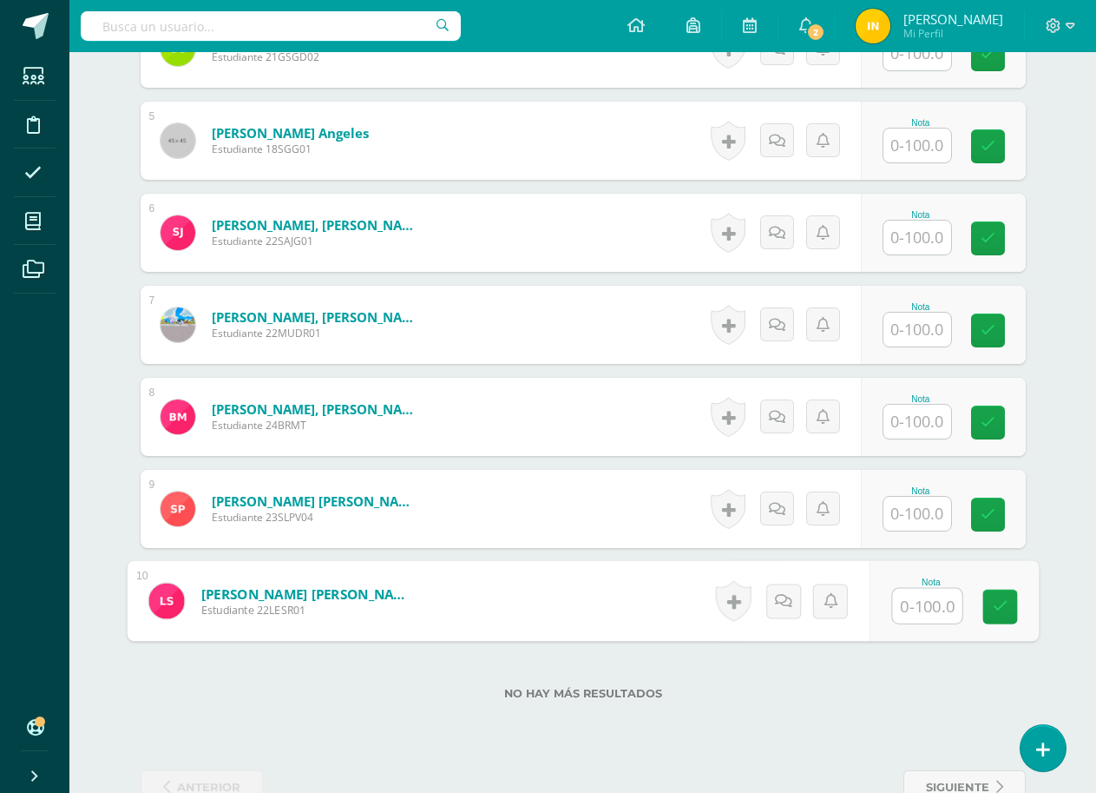
click at [924, 609] on input "text" at bounding box center [926, 606] width 69 height 35
type input "90"
click at [863, 685] on div "No hay más resultados" at bounding box center [583, 680] width 885 height 81
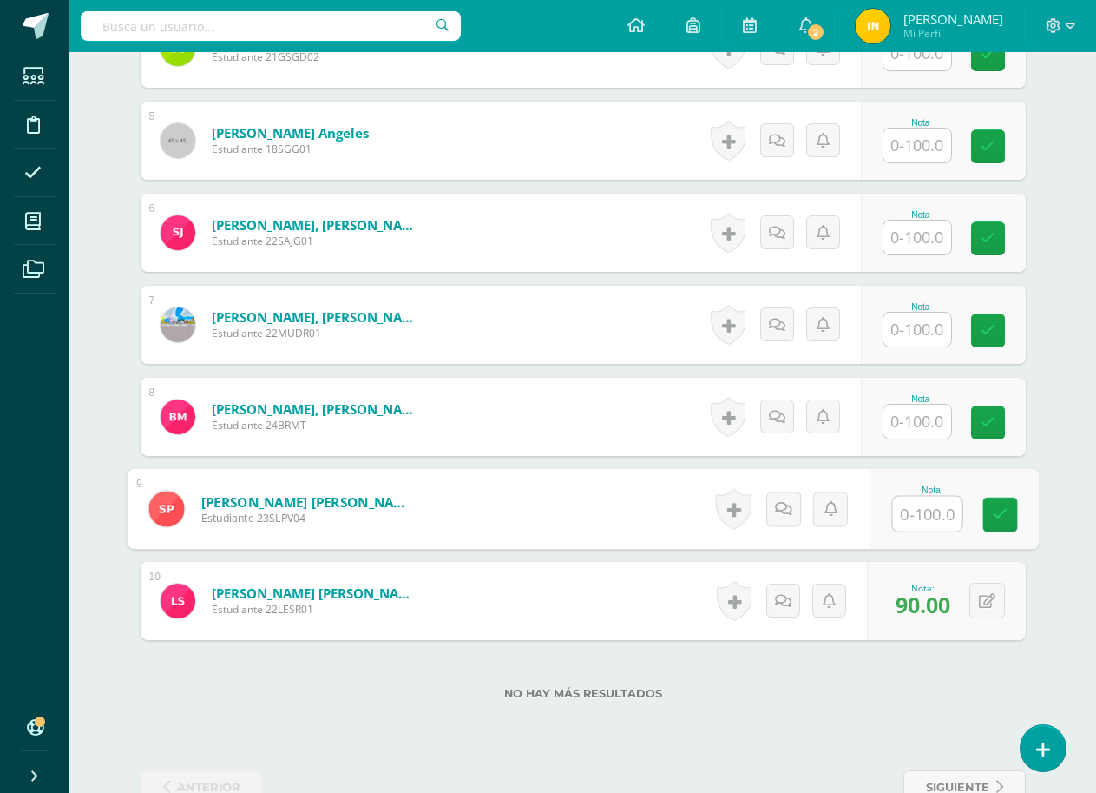
click at [924, 509] on input "text" at bounding box center [926, 514] width 69 height 35
type input "100"
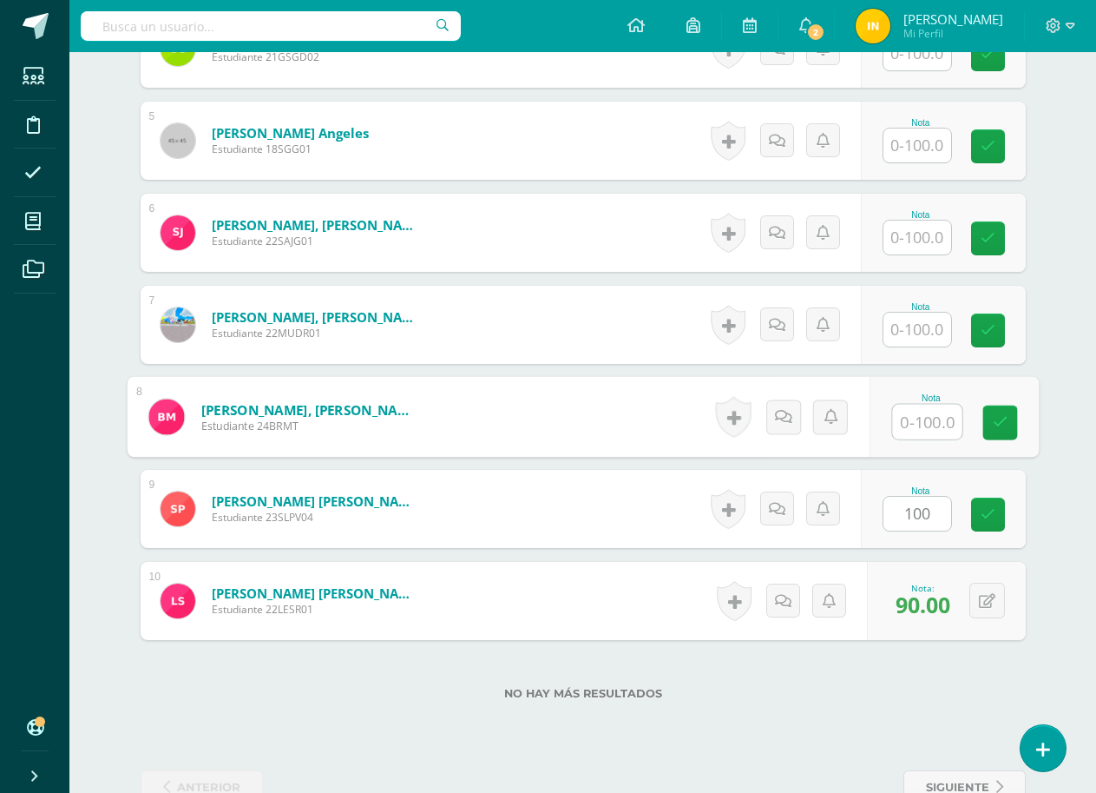
click at [915, 418] on input "text" at bounding box center [926, 422] width 69 height 35
type input "60"
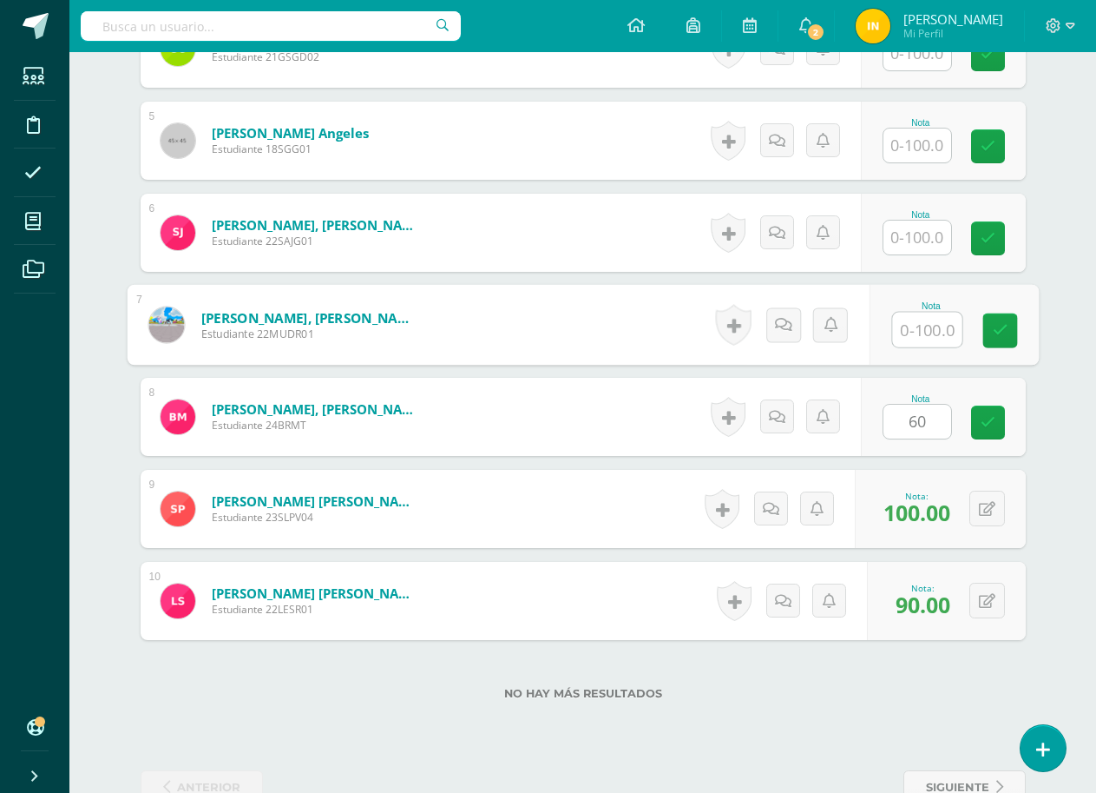
click at [923, 330] on input "text" at bounding box center [926, 330] width 69 height 35
type input "90"
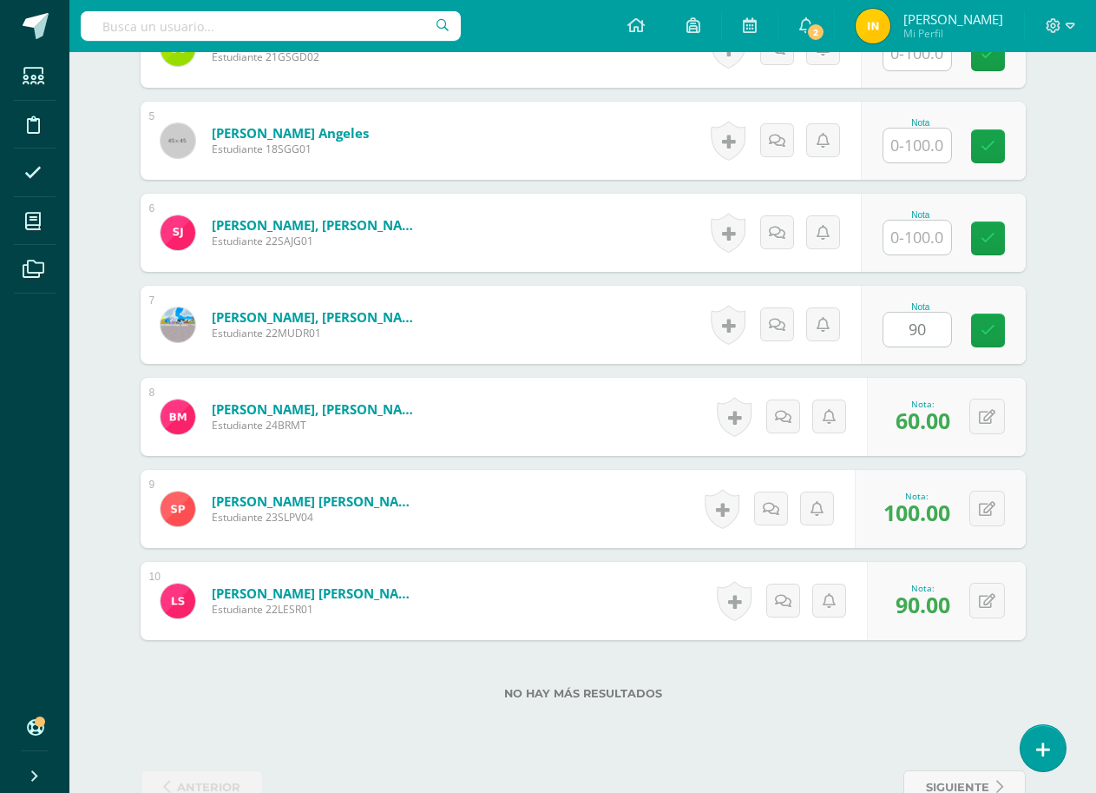
click at [522, 418] on form "Monroy Terré, Bryan Ricardo Estudiante 24BRMT Nota 60.00 0 Logros" at bounding box center [583, 417] width 885 height 78
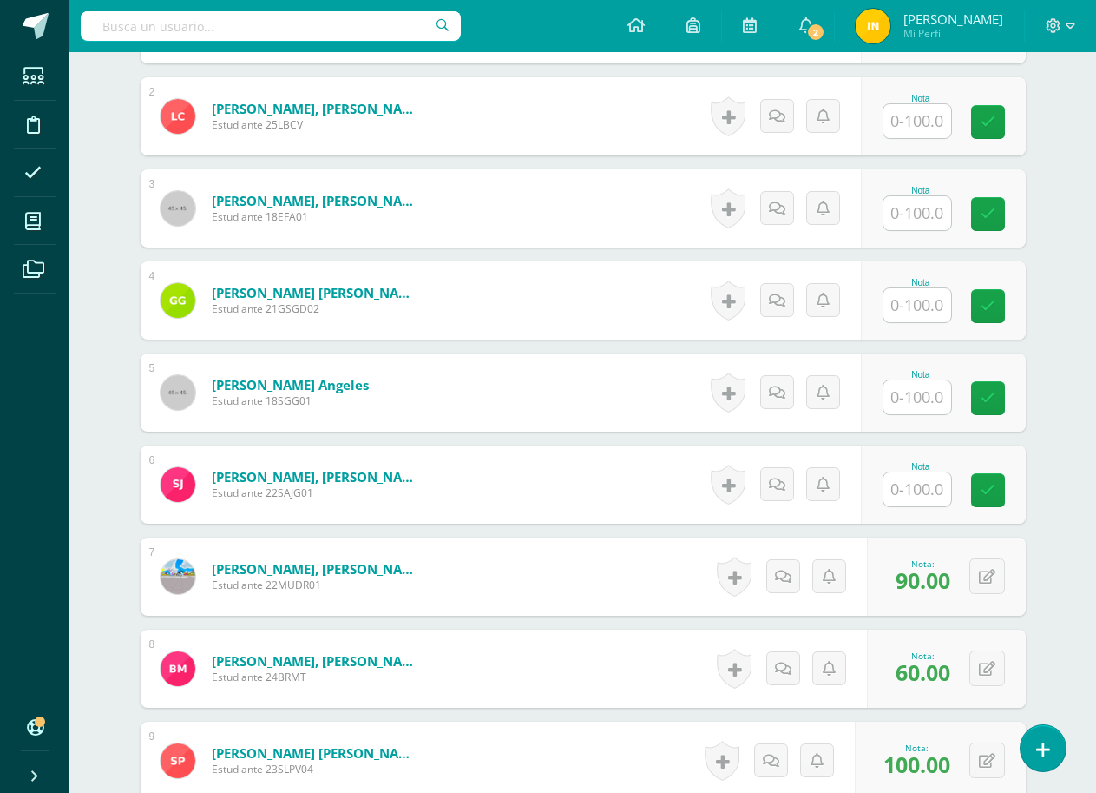
scroll to position [609, 0]
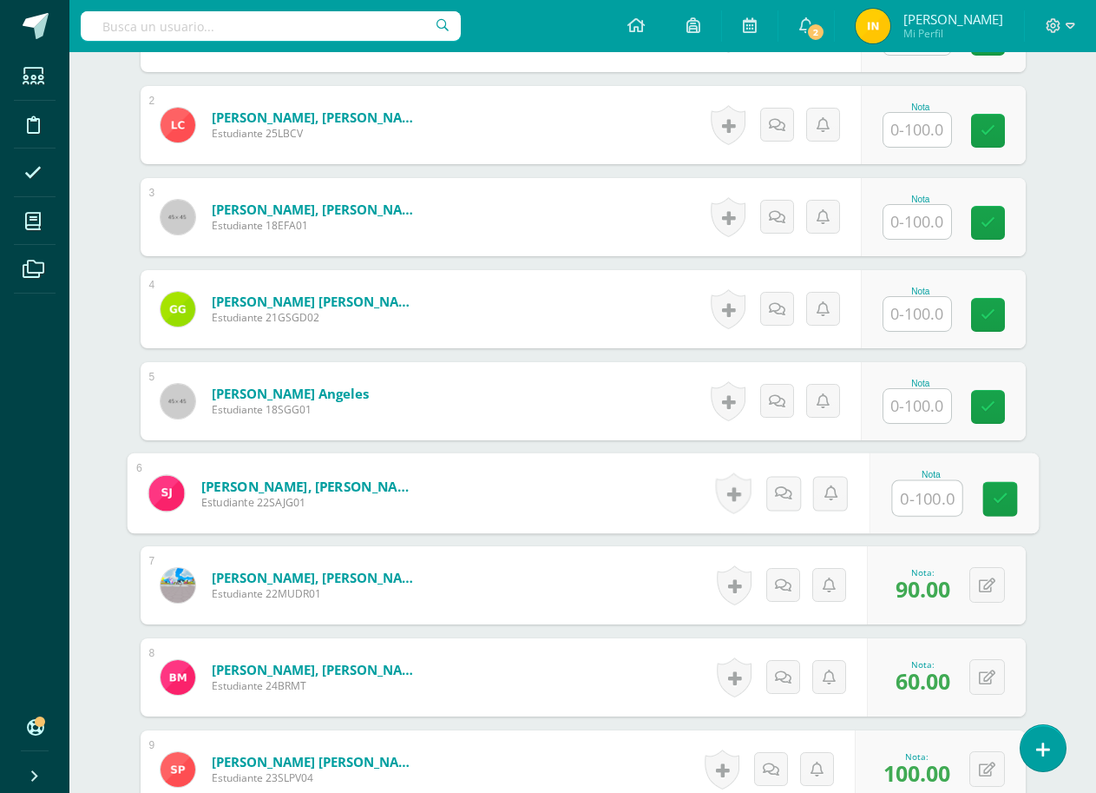
click at [922, 502] on input "text" at bounding box center [926, 498] width 69 height 35
click at [924, 506] on input "text" at bounding box center [926, 498] width 69 height 35
type input "62"
click at [520, 454] on form "Jiménez García, Samuel Alejandro Estudiante 22SAJG01 Nota 62 0 Logros" at bounding box center [583, 493] width 912 height 81
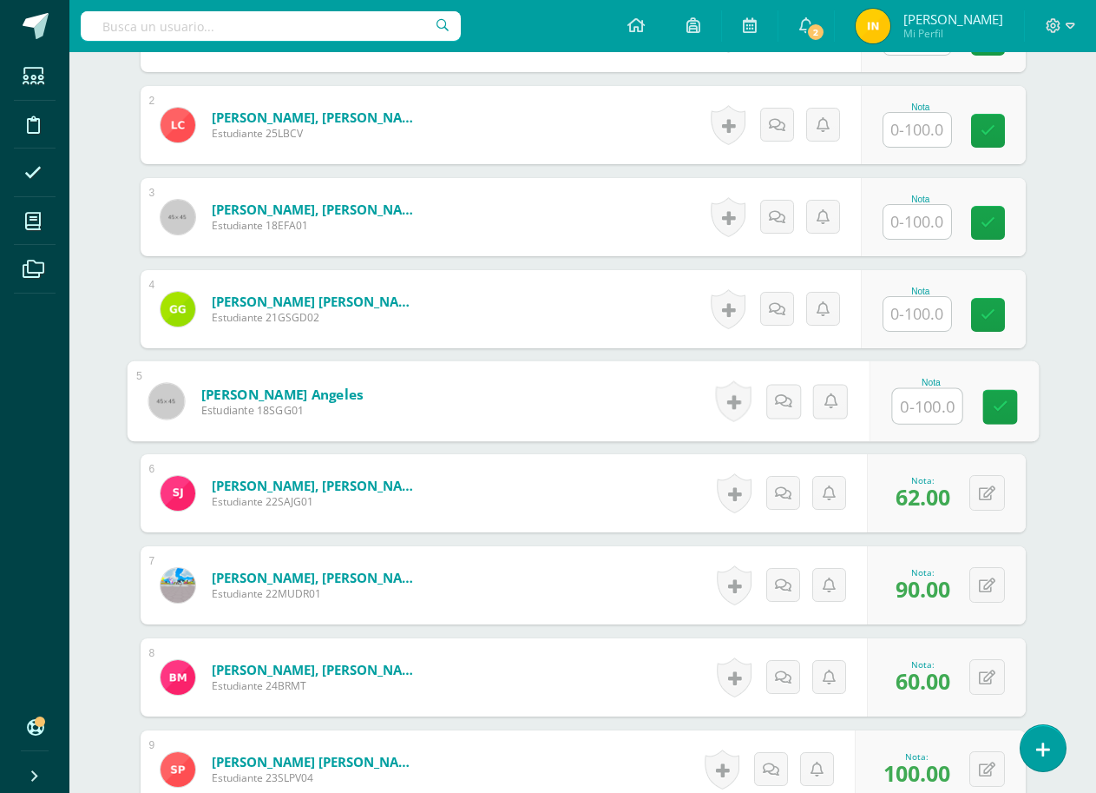
click at [923, 405] on input "text" at bounding box center [926, 406] width 69 height 35
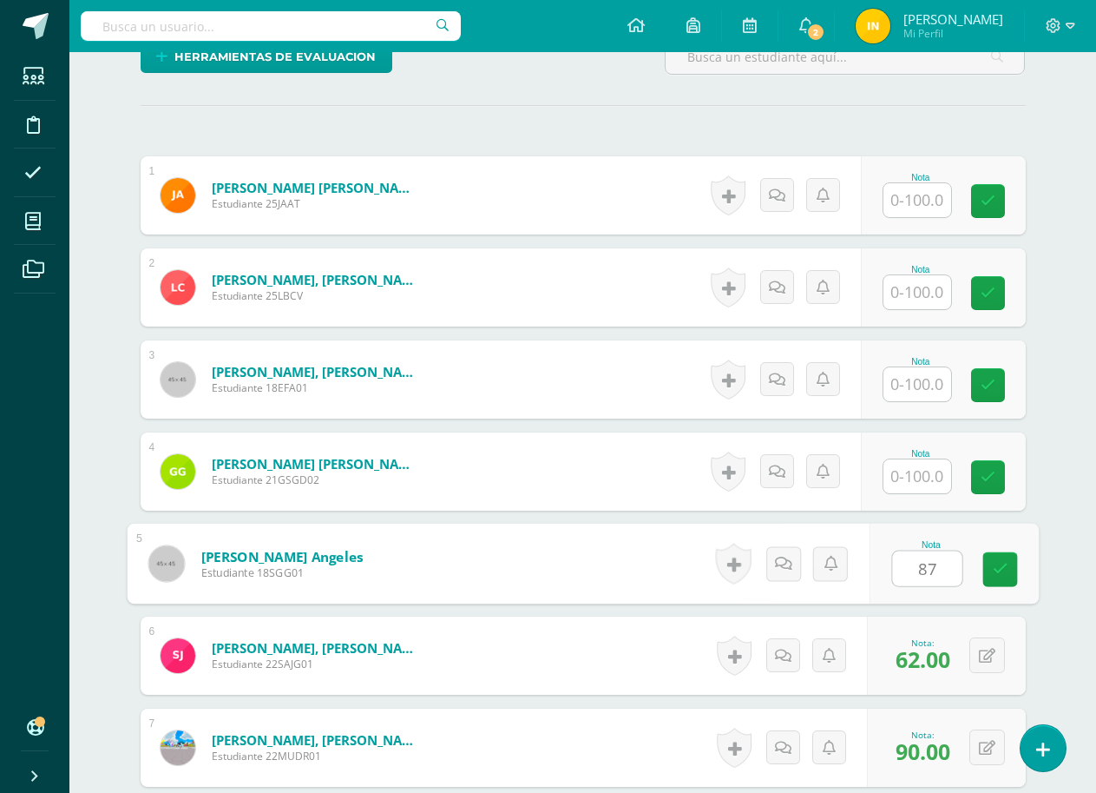
scroll to position [436, 0]
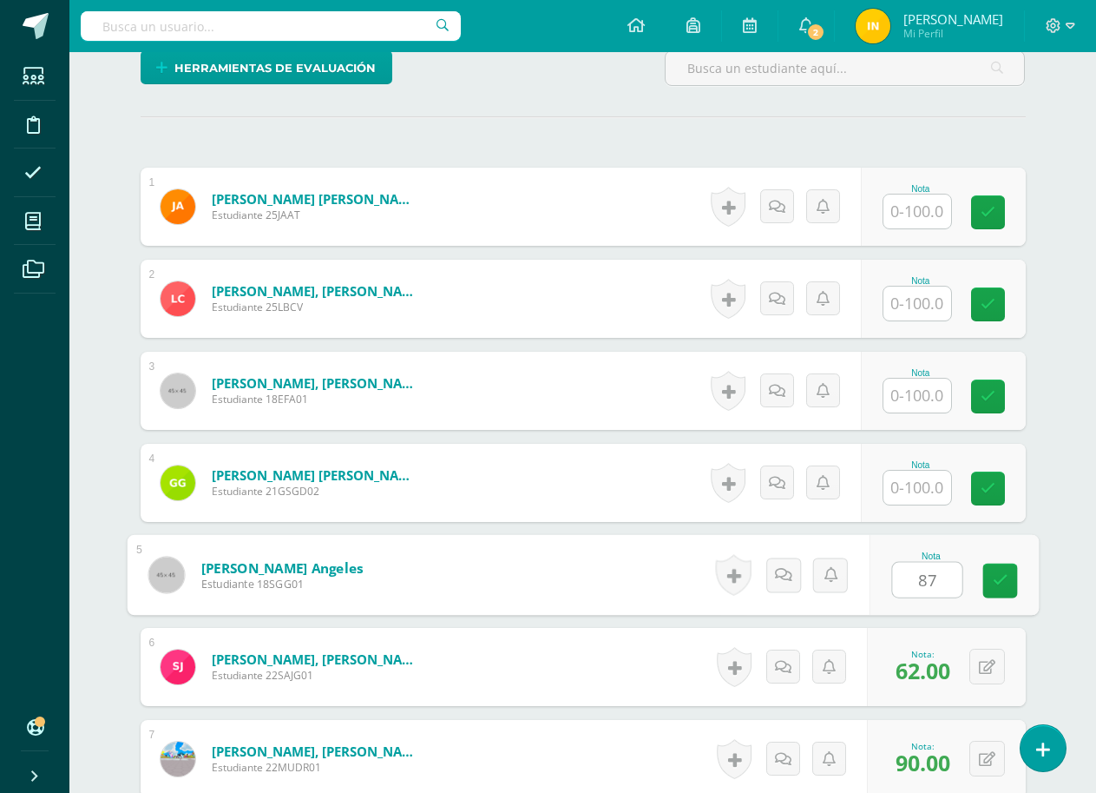
type input "87"
click at [914, 494] on input "text" at bounding box center [918, 487] width 68 height 34
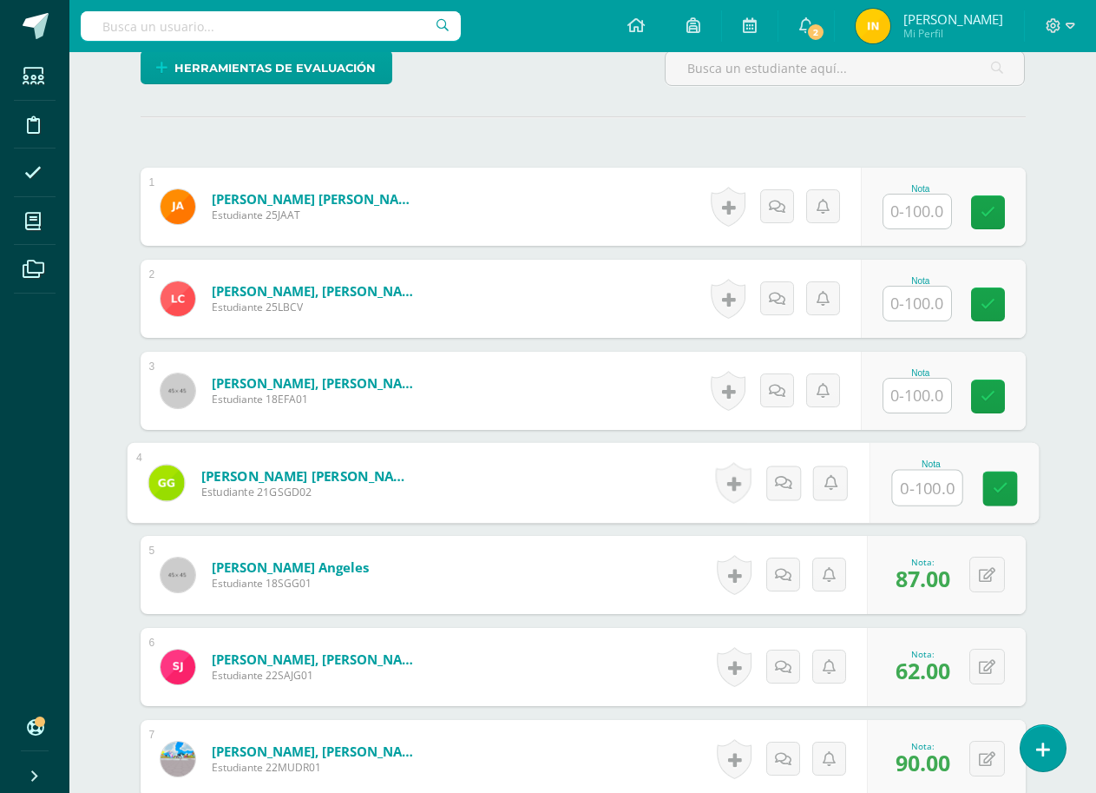
click at [914, 494] on input "text" at bounding box center [926, 487] width 69 height 35
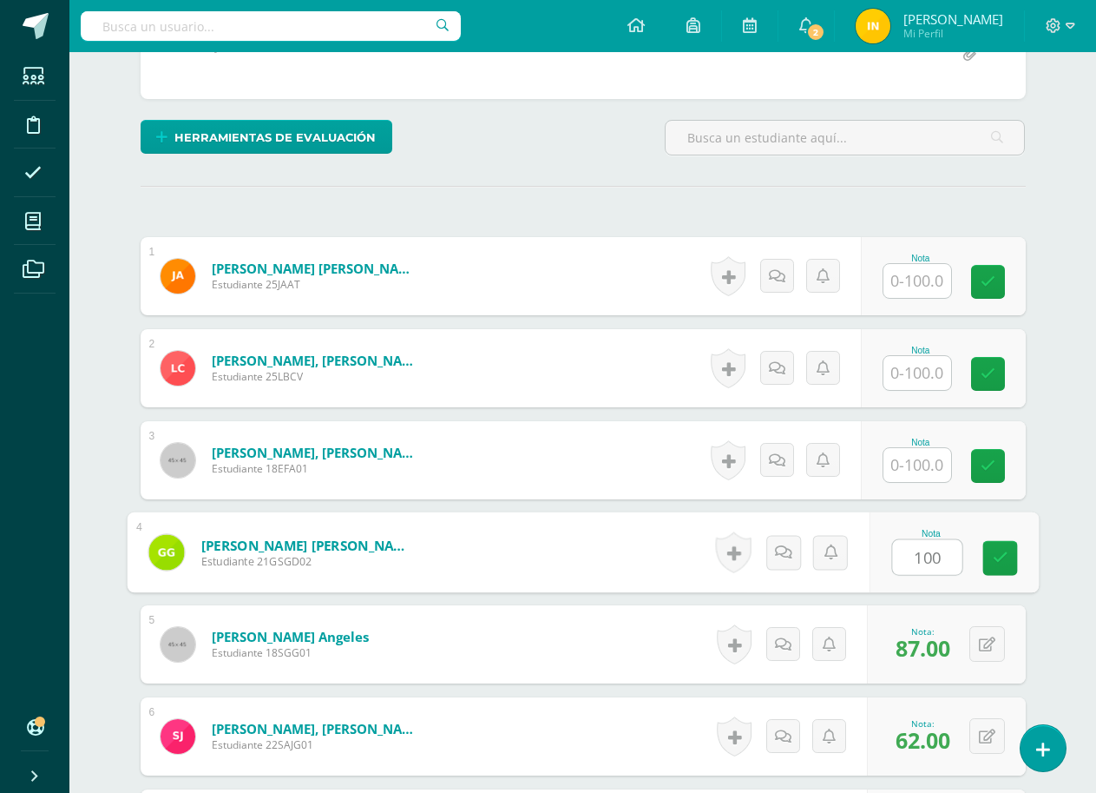
scroll to position [262, 0]
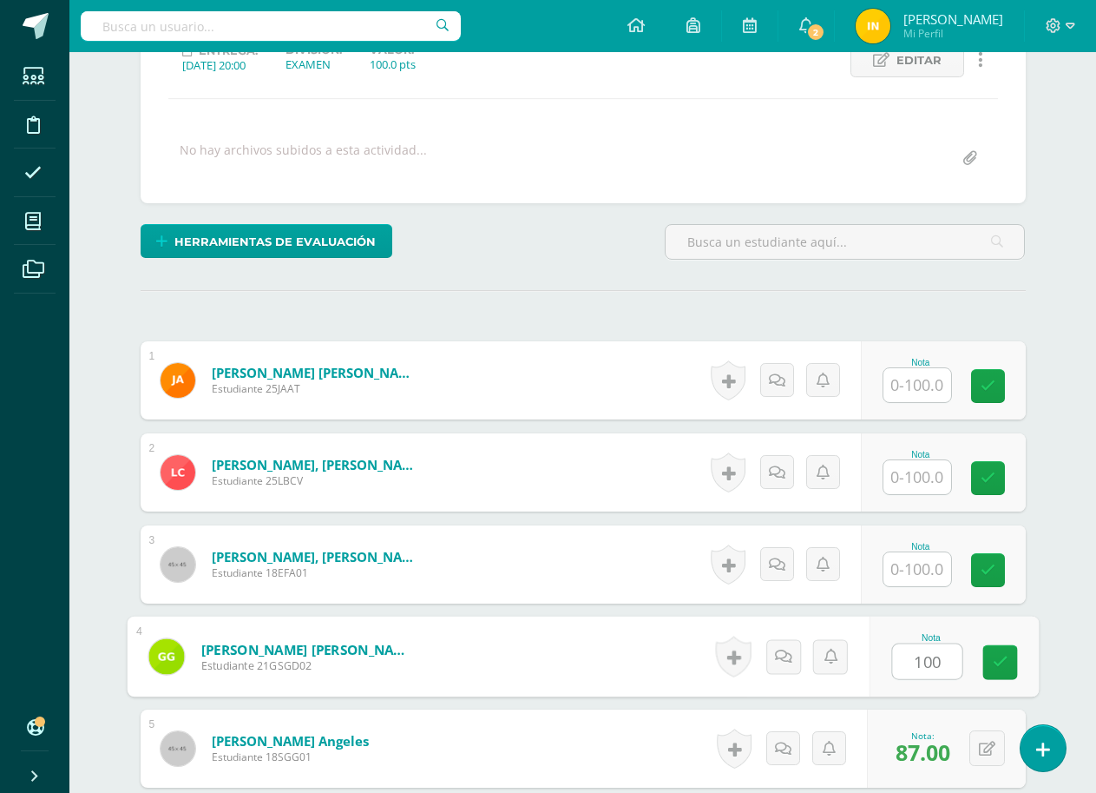
type input "100"
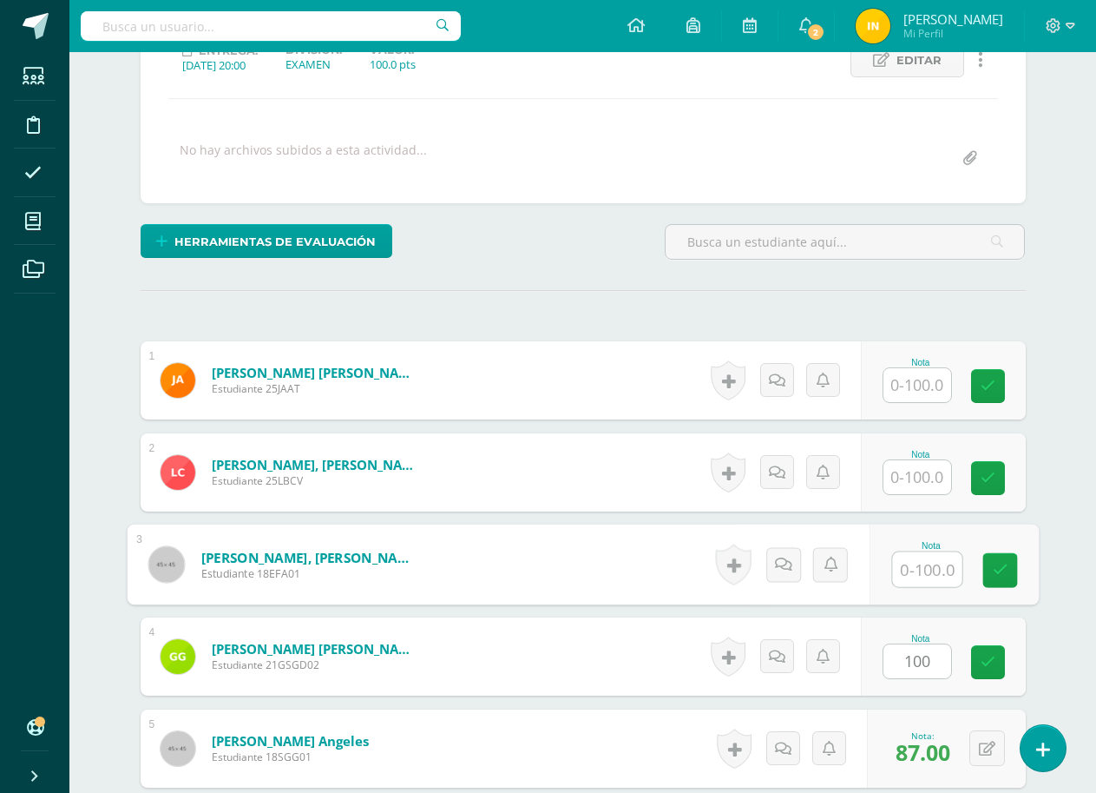
click at [917, 565] on input "text" at bounding box center [926, 569] width 69 height 35
type input "95"
click at [930, 470] on input "text" at bounding box center [918, 477] width 68 height 34
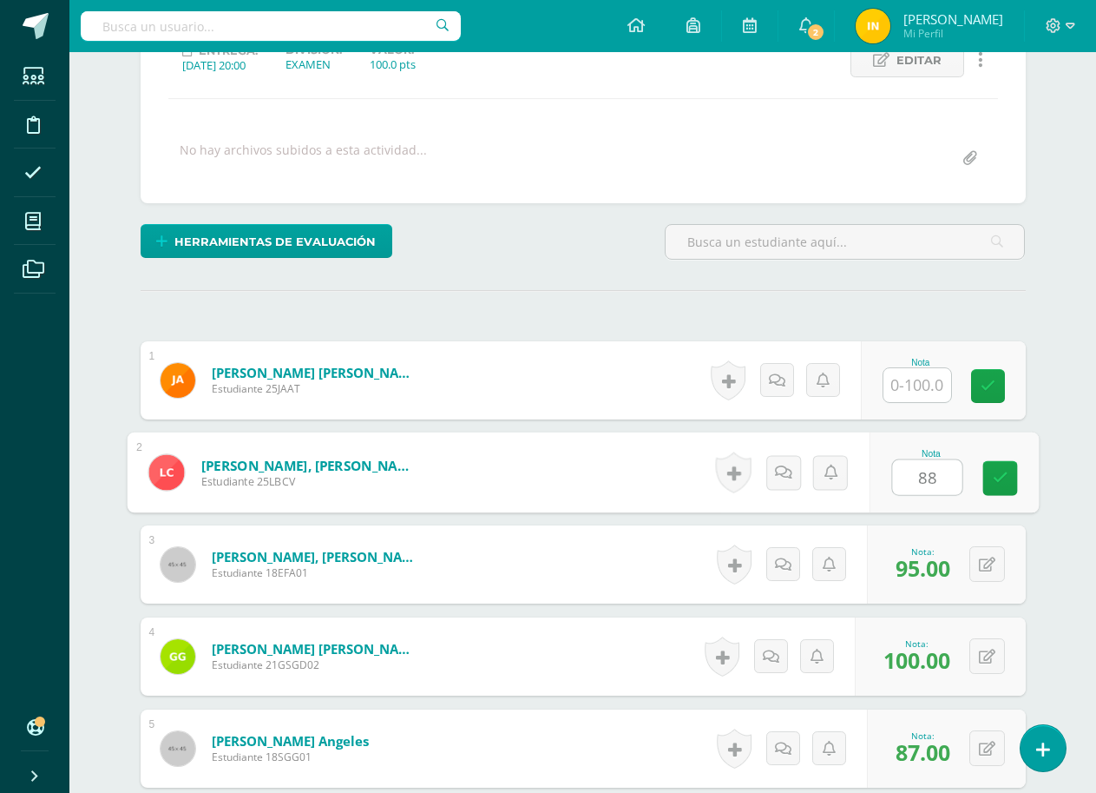
type input "88"
click at [599, 474] on form "Corado Velasquez, Luis Benjamin Estudiante 25LBCV Nota 88 0 Logros" at bounding box center [583, 472] width 912 height 81
click at [921, 381] on input "text" at bounding box center [918, 385] width 68 height 34
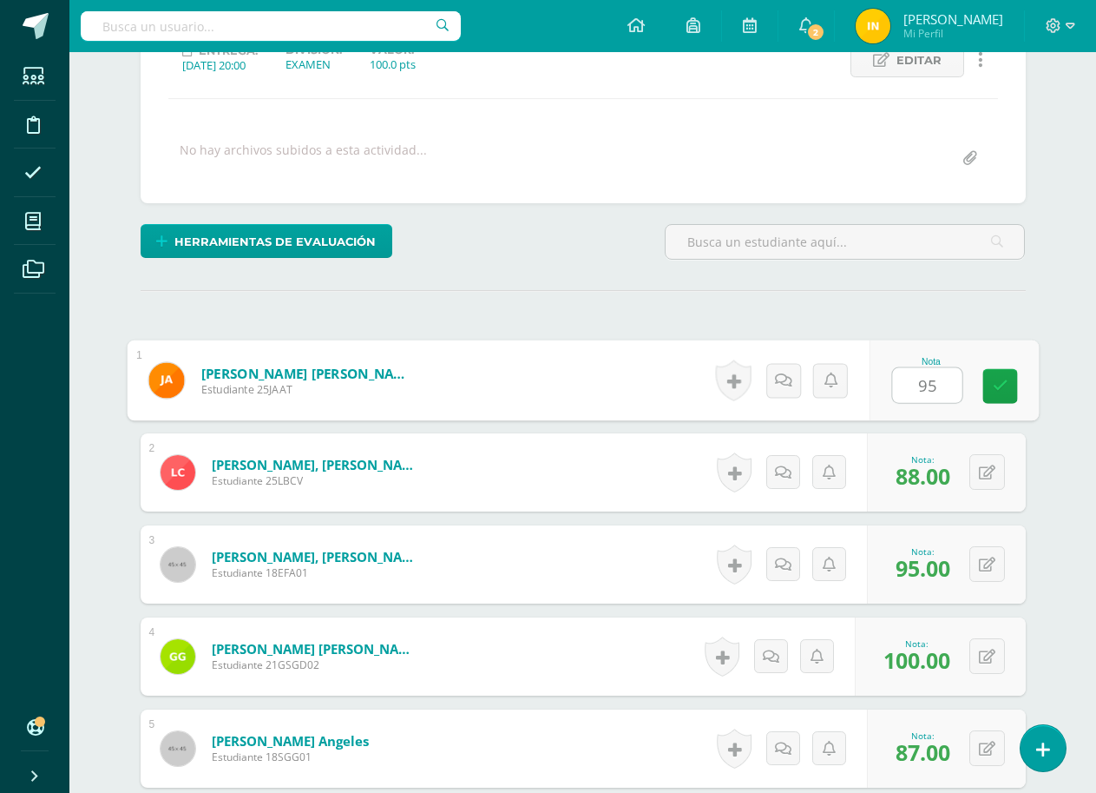
type input "95"
click at [612, 457] on form "Corado Velasquez, Luis Benjamin Estudiante 25LBCV Nota 88.00 0 Logros" at bounding box center [583, 472] width 885 height 78
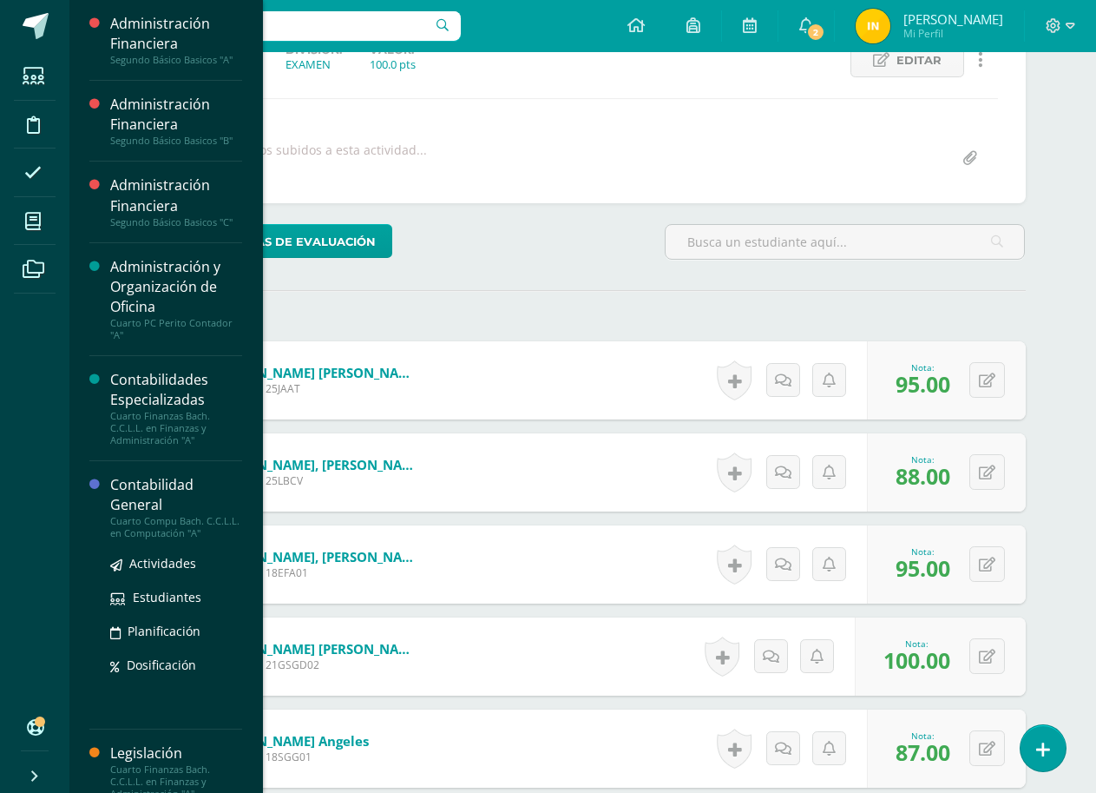
click at [153, 493] on div "Contabilidad General" at bounding box center [176, 495] width 132 height 40
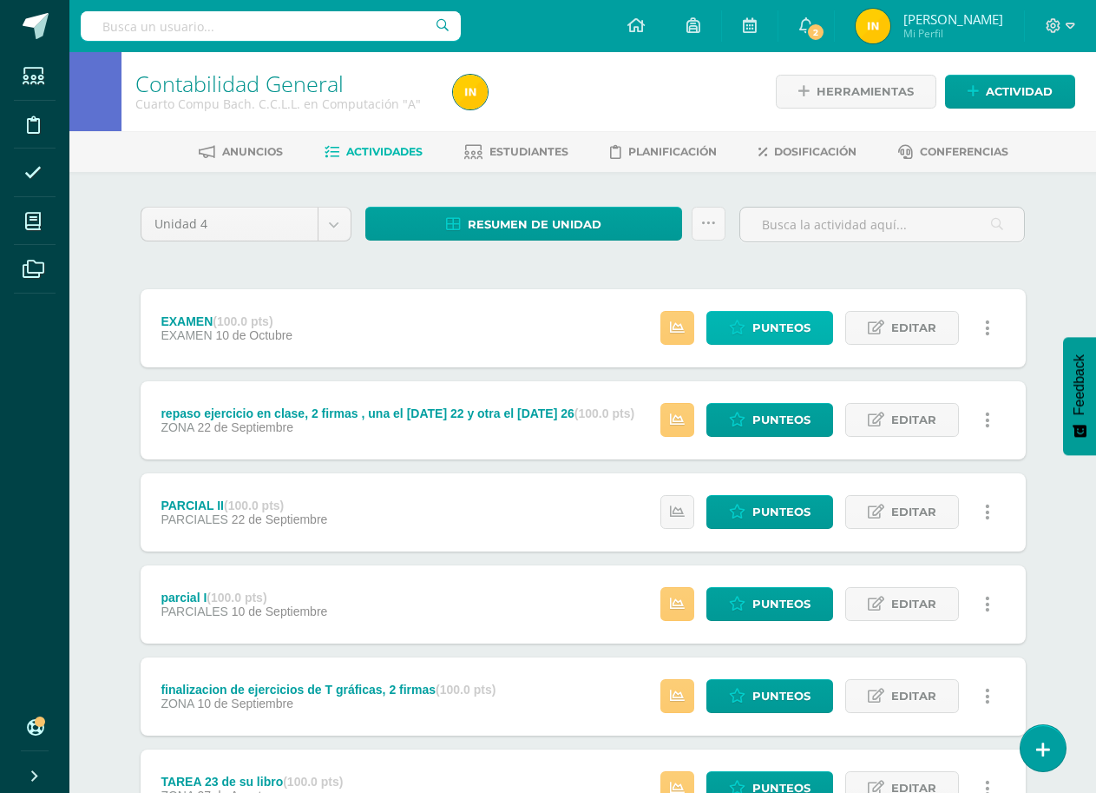
click at [793, 330] on span "Punteos" at bounding box center [782, 328] width 58 height 32
